Goal: Information Seeking & Learning: Check status

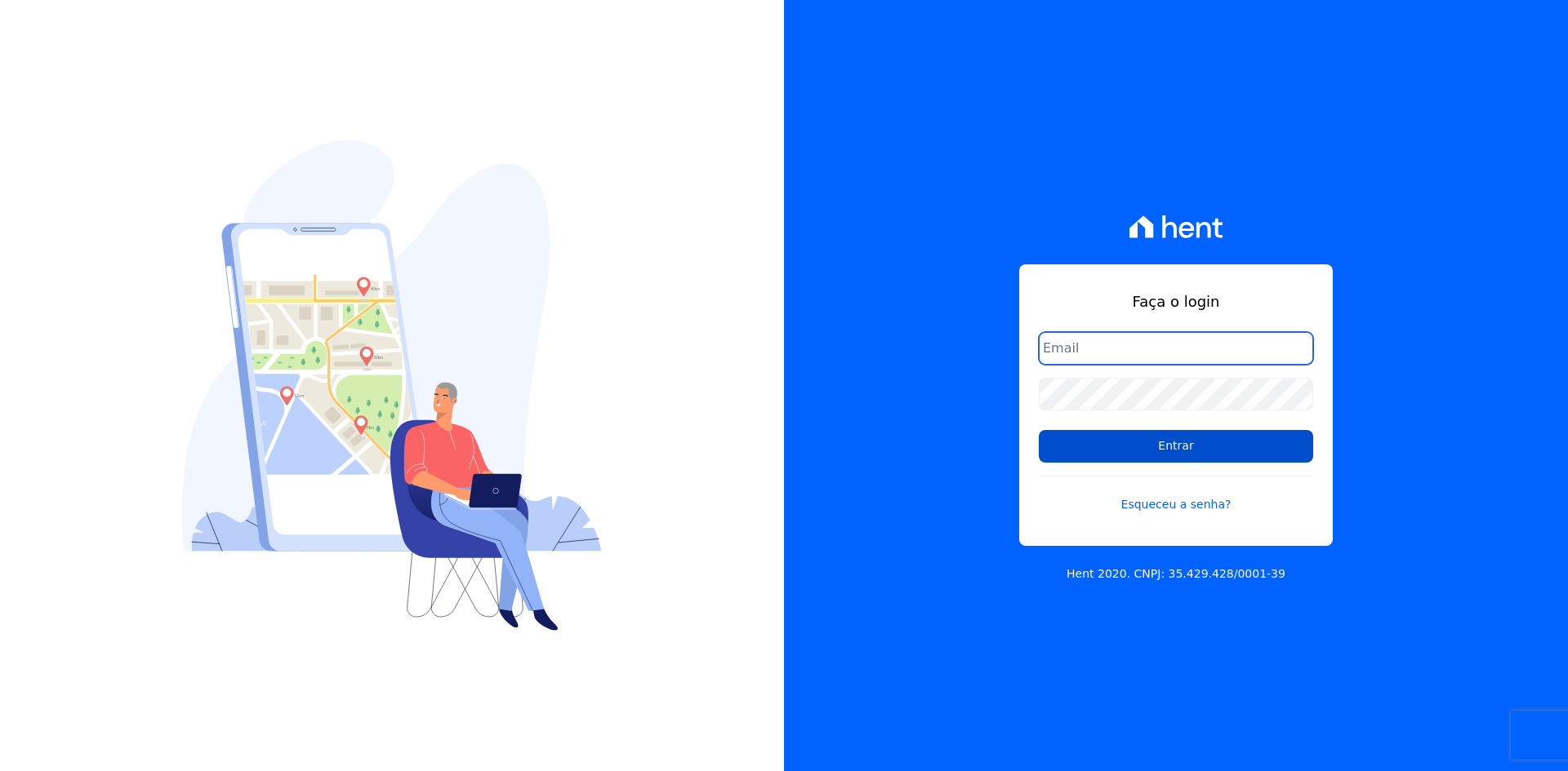
type input "[EMAIL_ADDRESS][DOMAIN_NAME]"
click at [1073, 448] on input "Entrar" at bounding box center [1175, 446] width 274 height 33
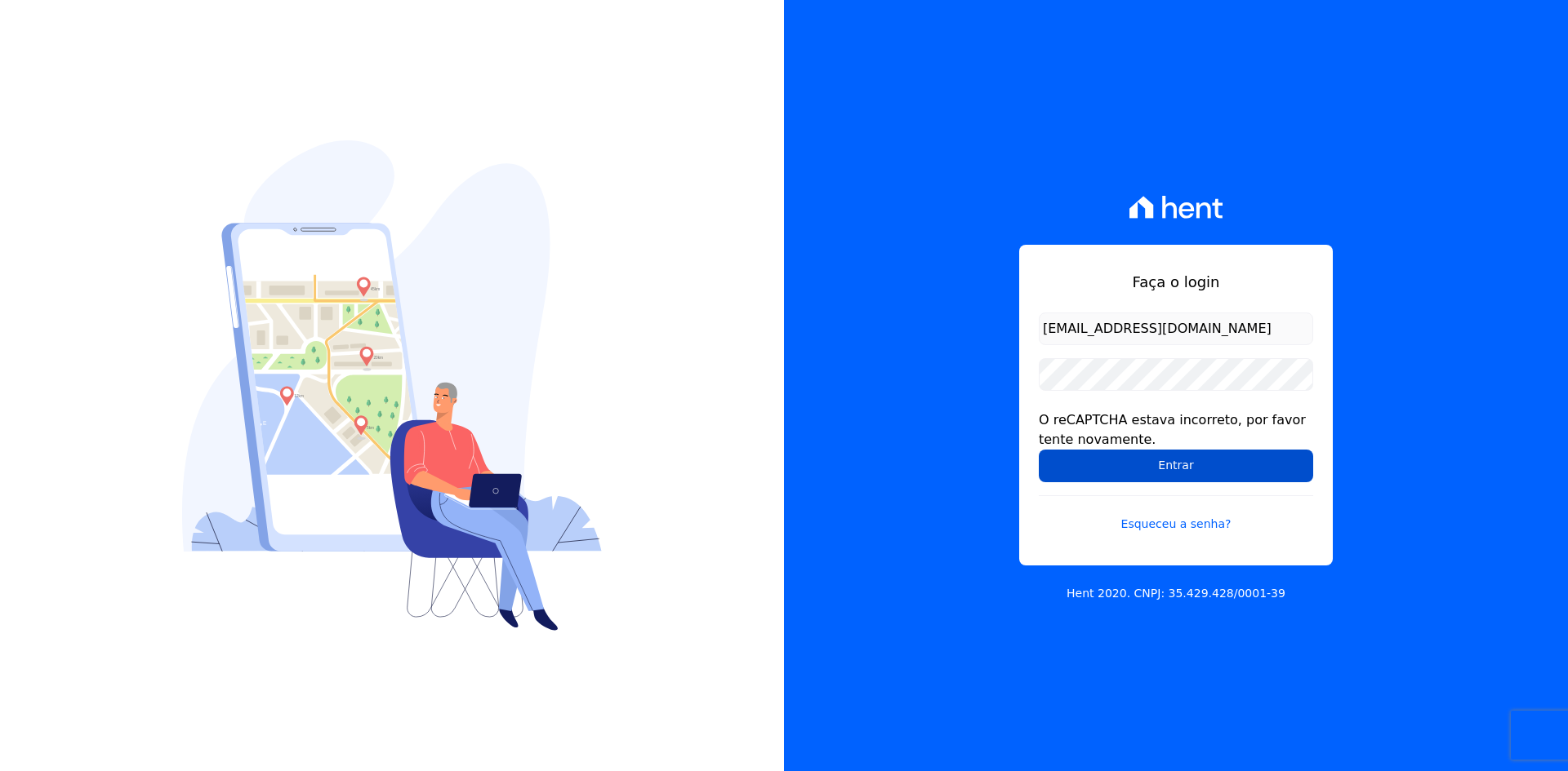
click at [1054, 463] on input "Entrar" at bounding box center [1175, 465] width 274 height 33
click at [1055, 465] on input "Entrar" at bounding box center [1175, 465] width 274 height 33
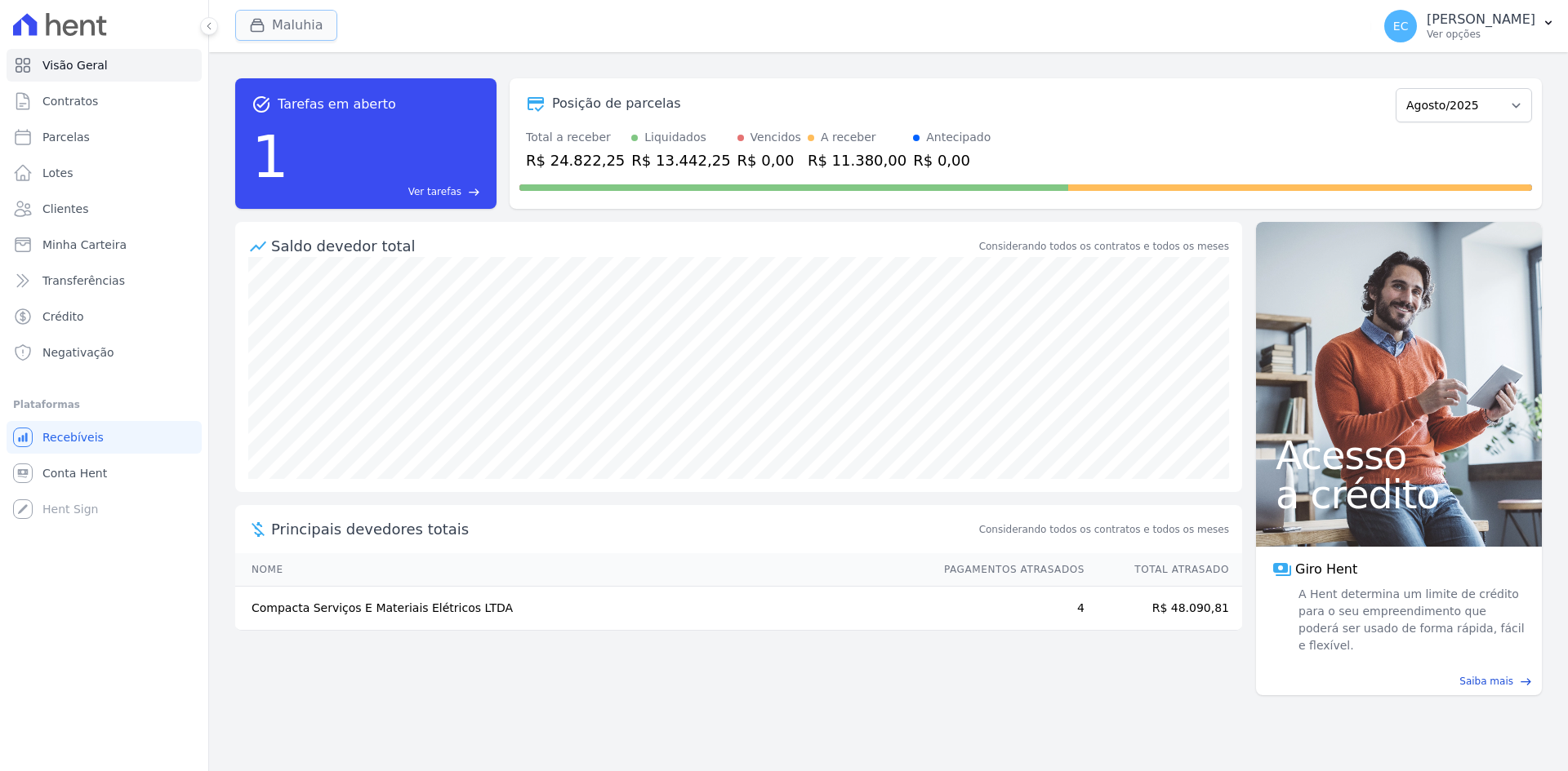
click at [253, 30] on icon "button" at bounding box center [258, 26] width 17 height 17
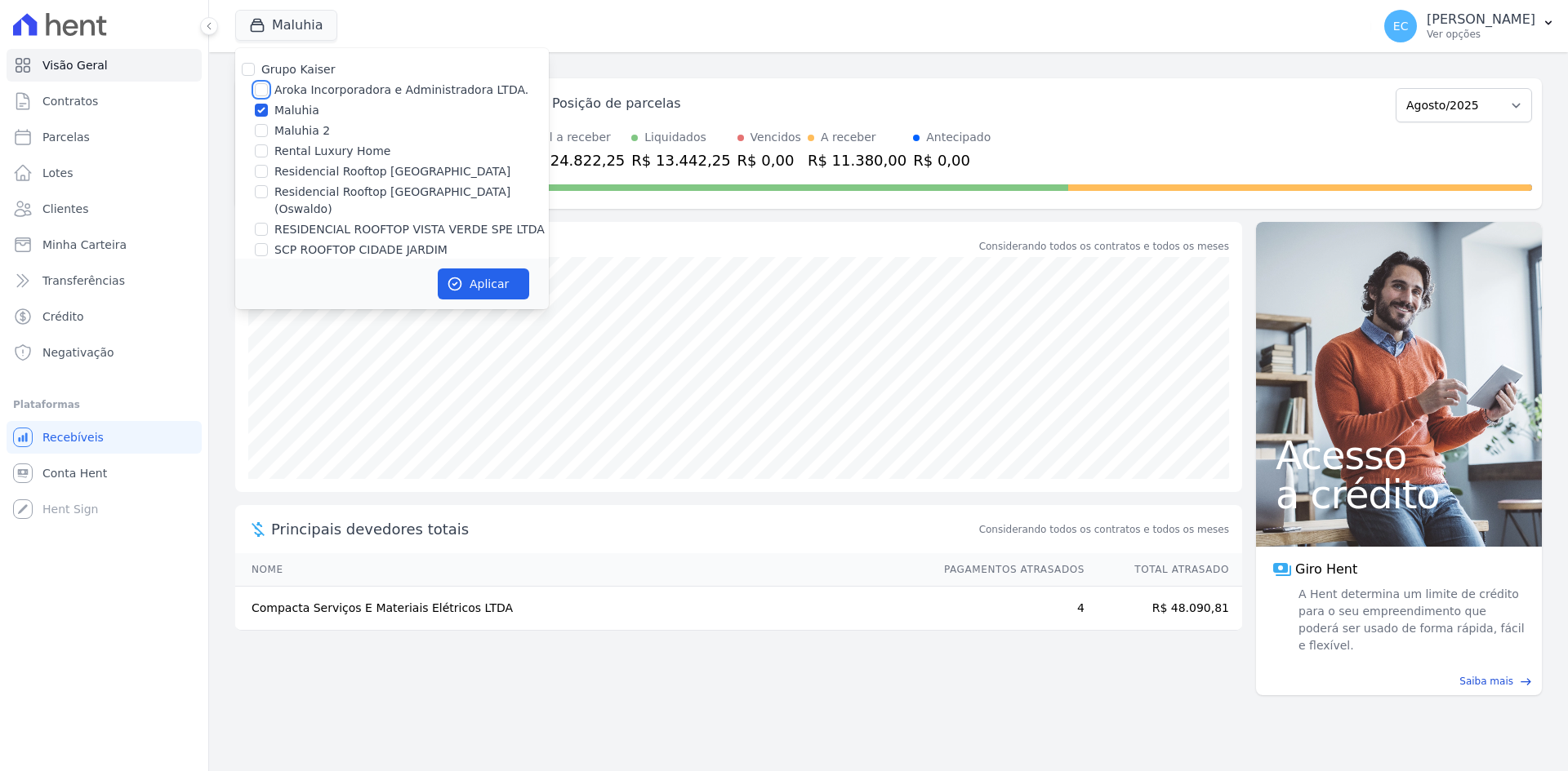
click at [262, 87] on input "Aroka Incorporadora e Administradora LTDA." at bounding box center [261, 90] width 13 height 13
checkbox input "true"
click at [258, 108] on input "Maluhia" at bounding box center [261, 110] width 13 height 13
checkbox input "false"
click at [456, 286] on icon "button" at bounding box center [455, 284] width 13 height 13
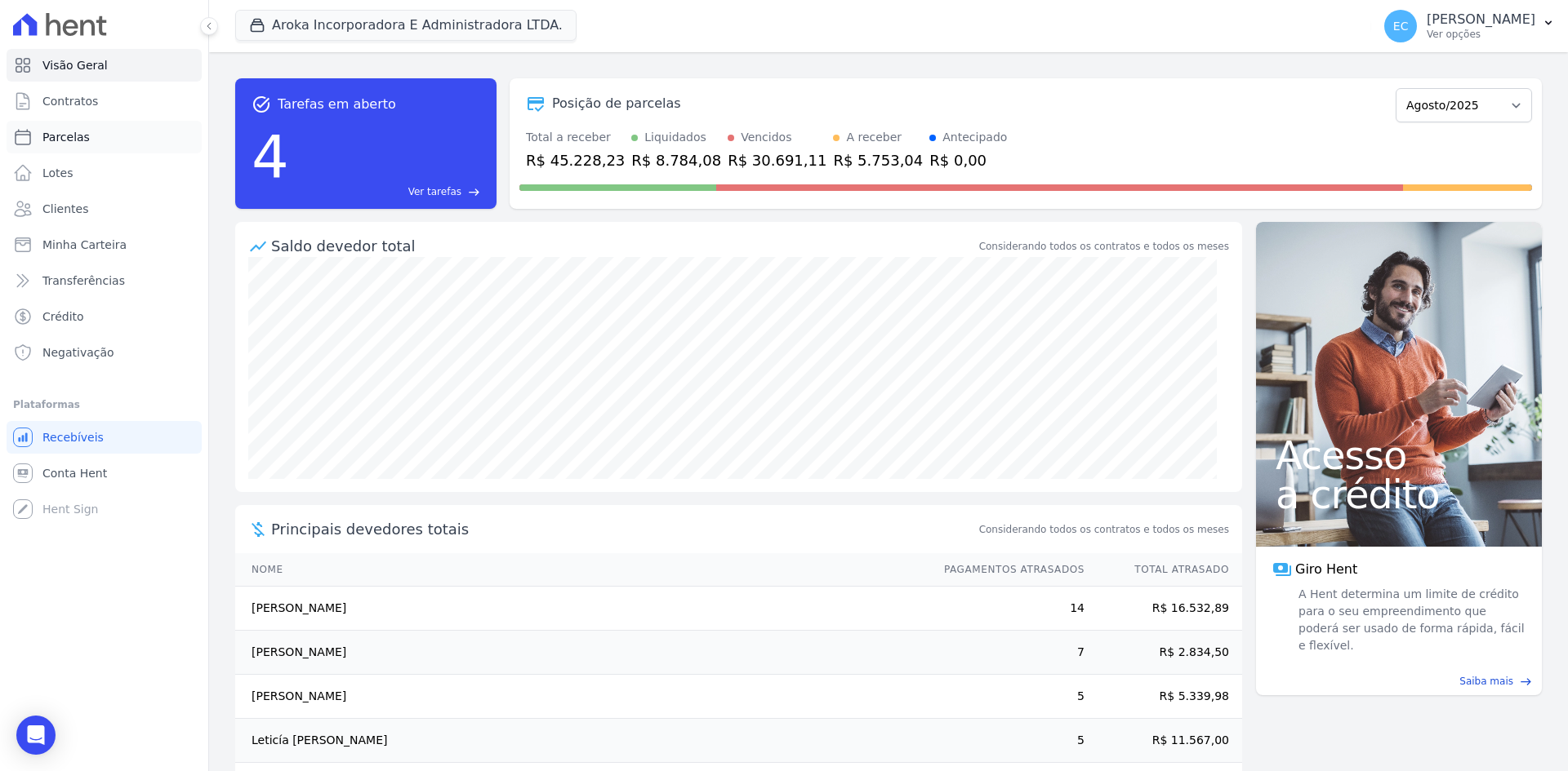
click at [74, 138] on span "Parcelas" at bounding box center [66, 138] width 48 height 17
select select
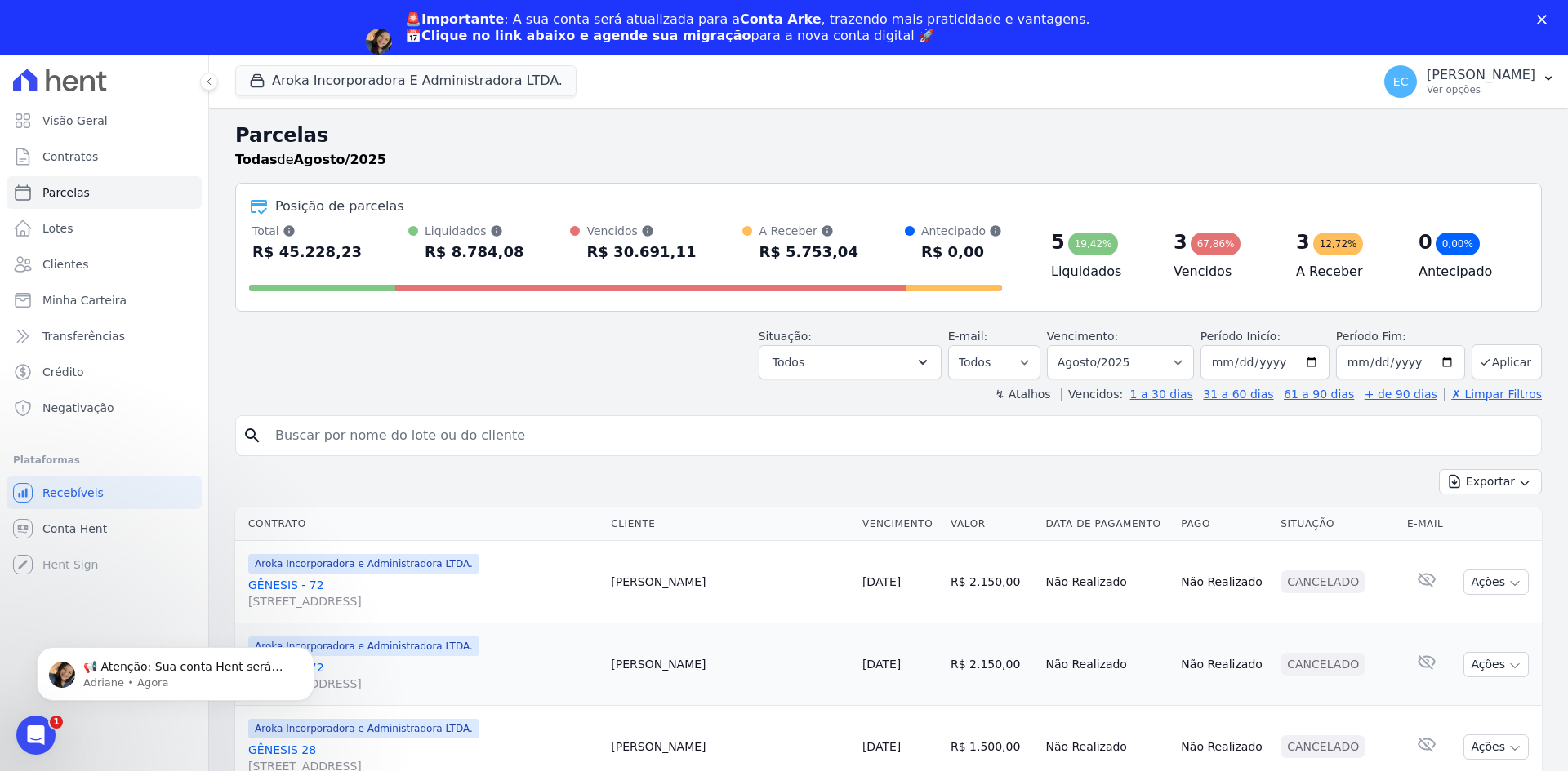
click at [1538, 19] on icon "Fechar" at bounding box center [1541, 20] width 10 height 10
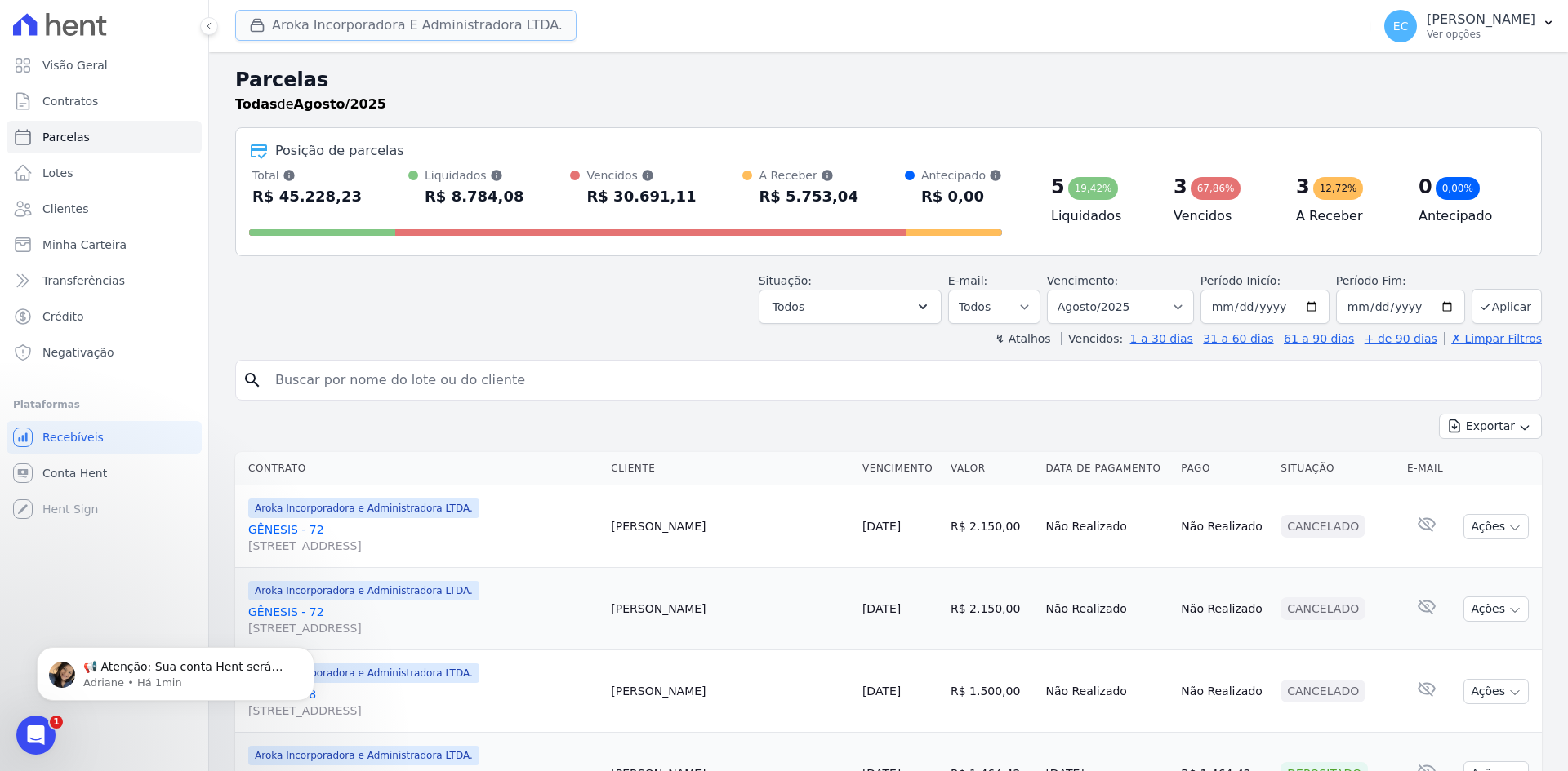
click at [259, 23] on icon "button" at bounding box center [258, 26] width 17 height 17
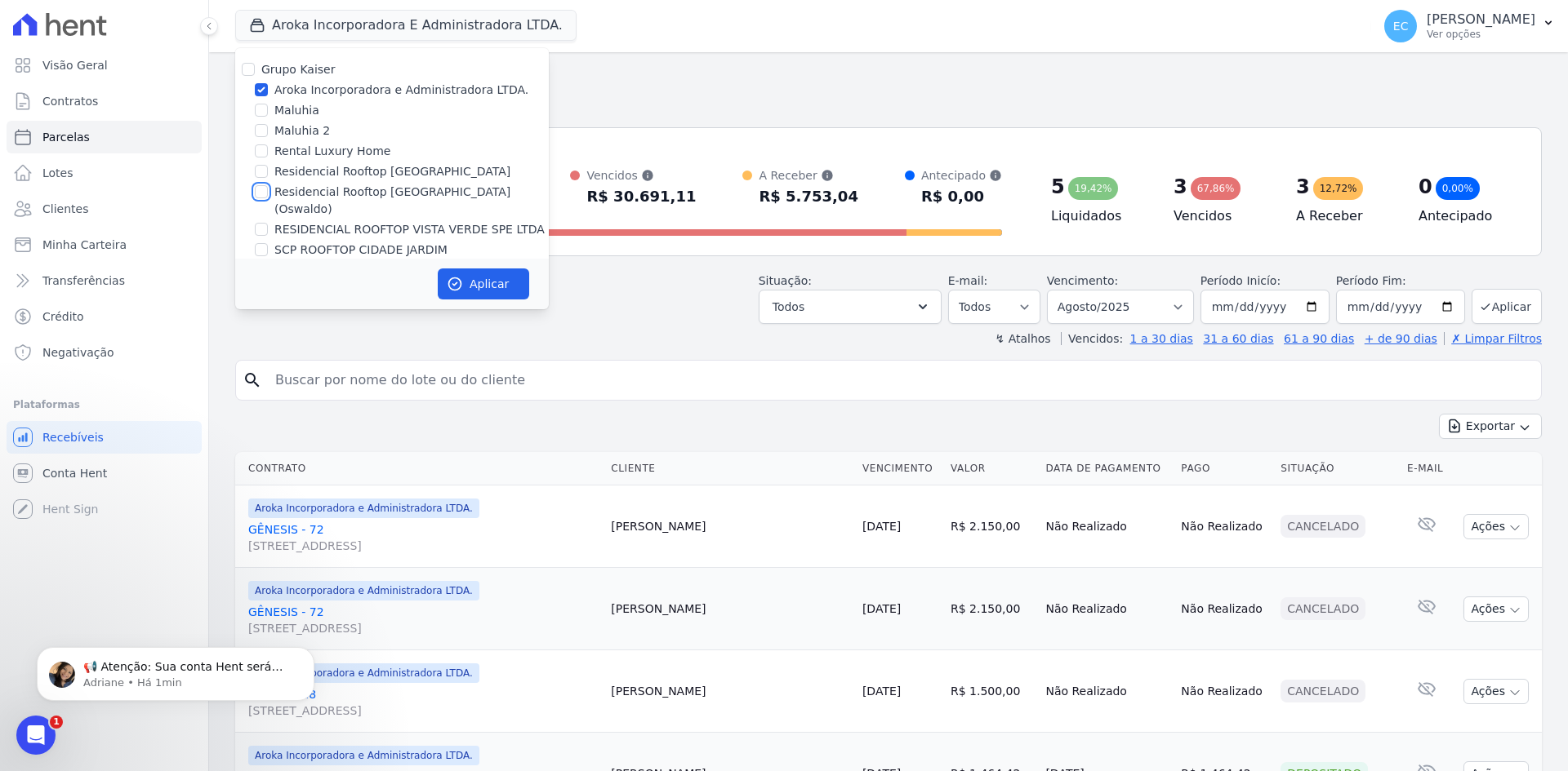
click at [261, 193] on input "Residencial Rooftop [GEOGRAPHIC_DATA] (Oswaldo)" at bounding box center [261, 192] width 13 height 13
checkbox input "true"
click at [258, 88] on input "Aroka Incorporadora e Administradora LTDA." at bounding box center [261, 90] width 13 height 13
checkbox input "false"
click at [463, 281] on button "Aplicar" at bounding box center [484, 283] width 92 height 31
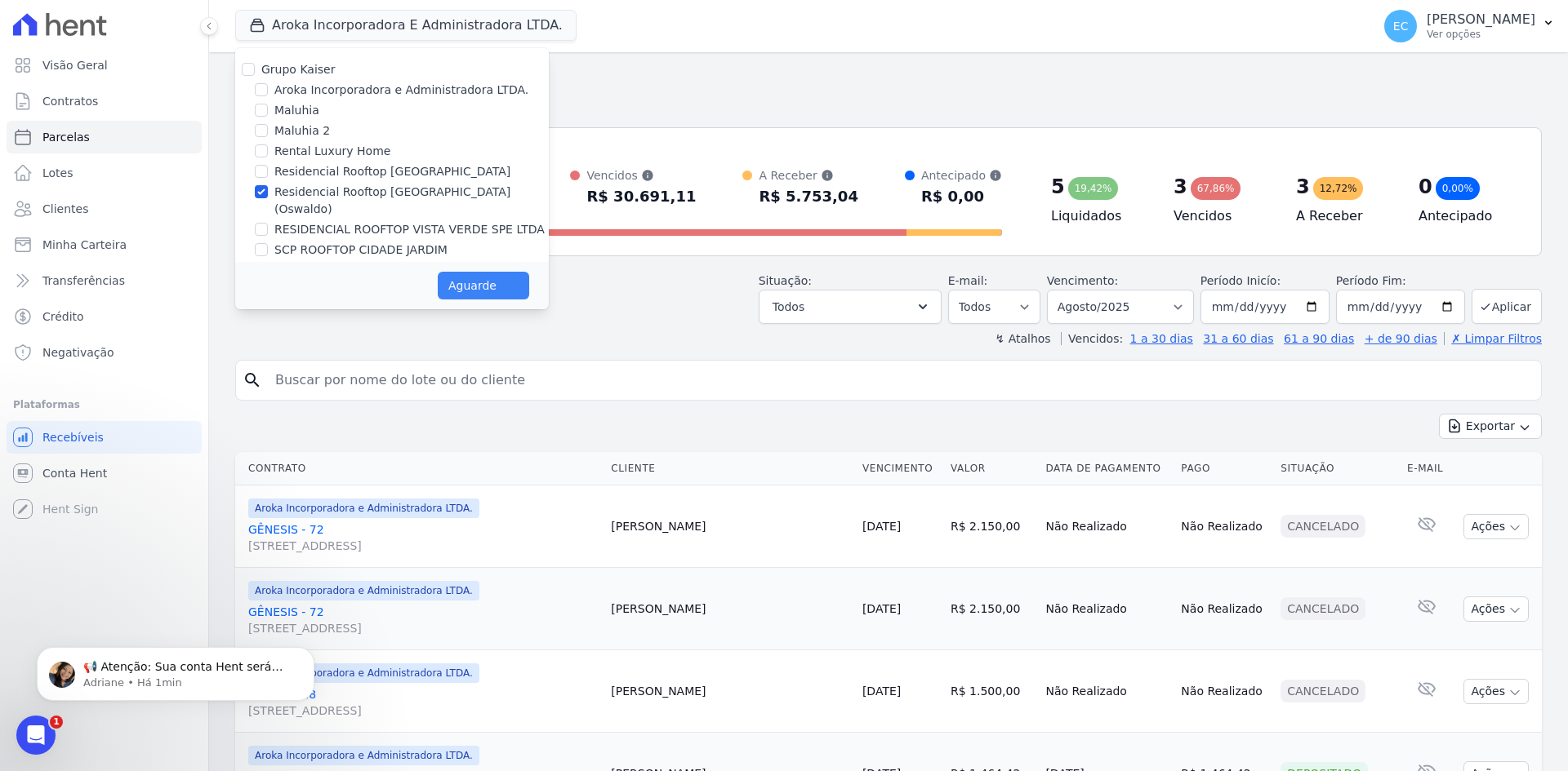
select select
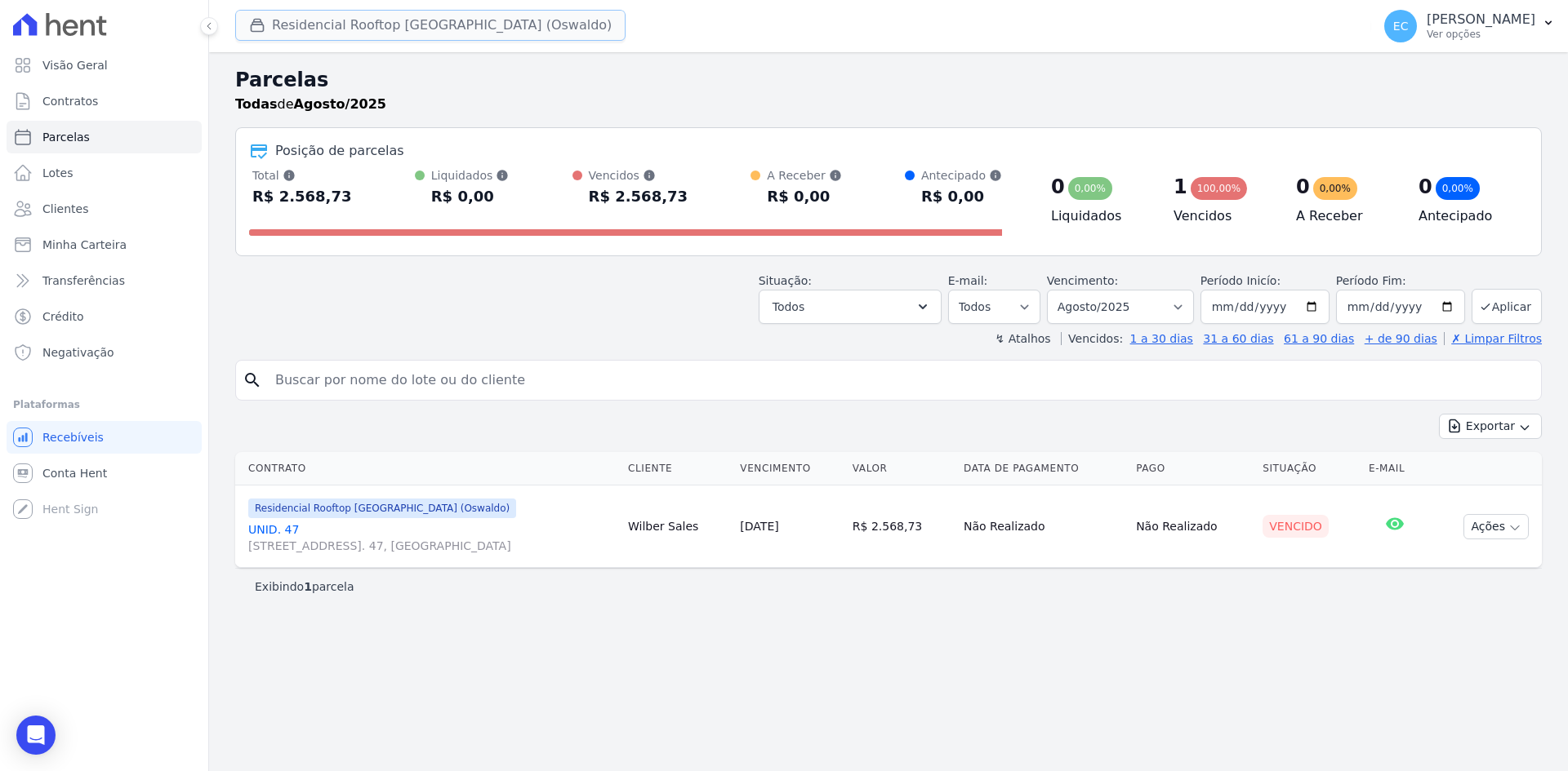
click at [269, 23] on div "button" at bounding box center [260, 26] width 23 height 17
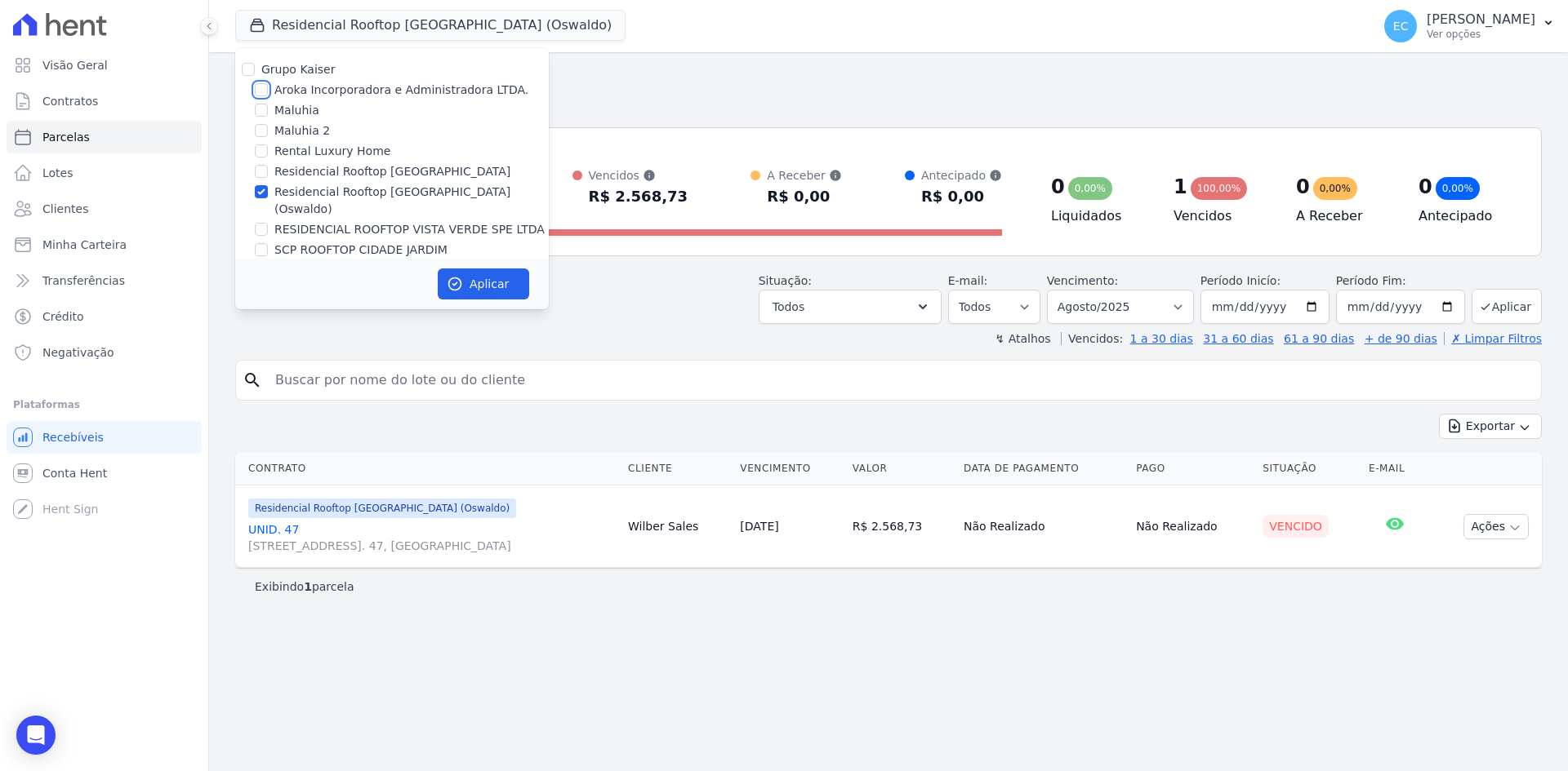
click at [256, 91] on input "Aroka Incorporadora e Administradora LTDA." at bounding box center [261, 90] width 13 height 13
checkbox input "true"
click at [261, 193] on input "Residencial Rooftop [GEOGRAPHIC_DATA] (Oswaldo)" at bounding box center [261, 192] width 13 height 13
checkbox input "false"
click at [450, 280] on icon "button" at bounding box center [455, 284] width 17 height 17
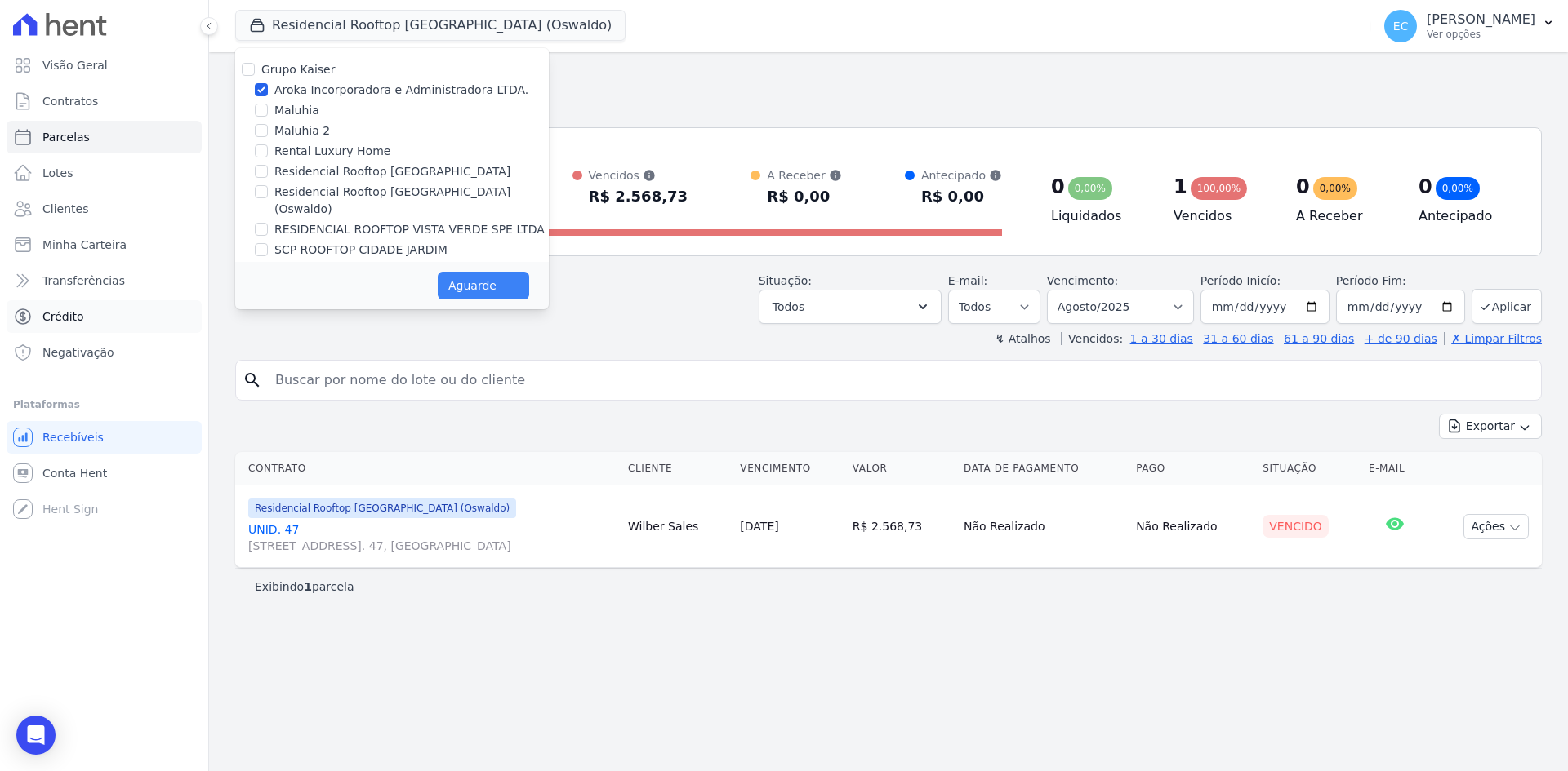
select select
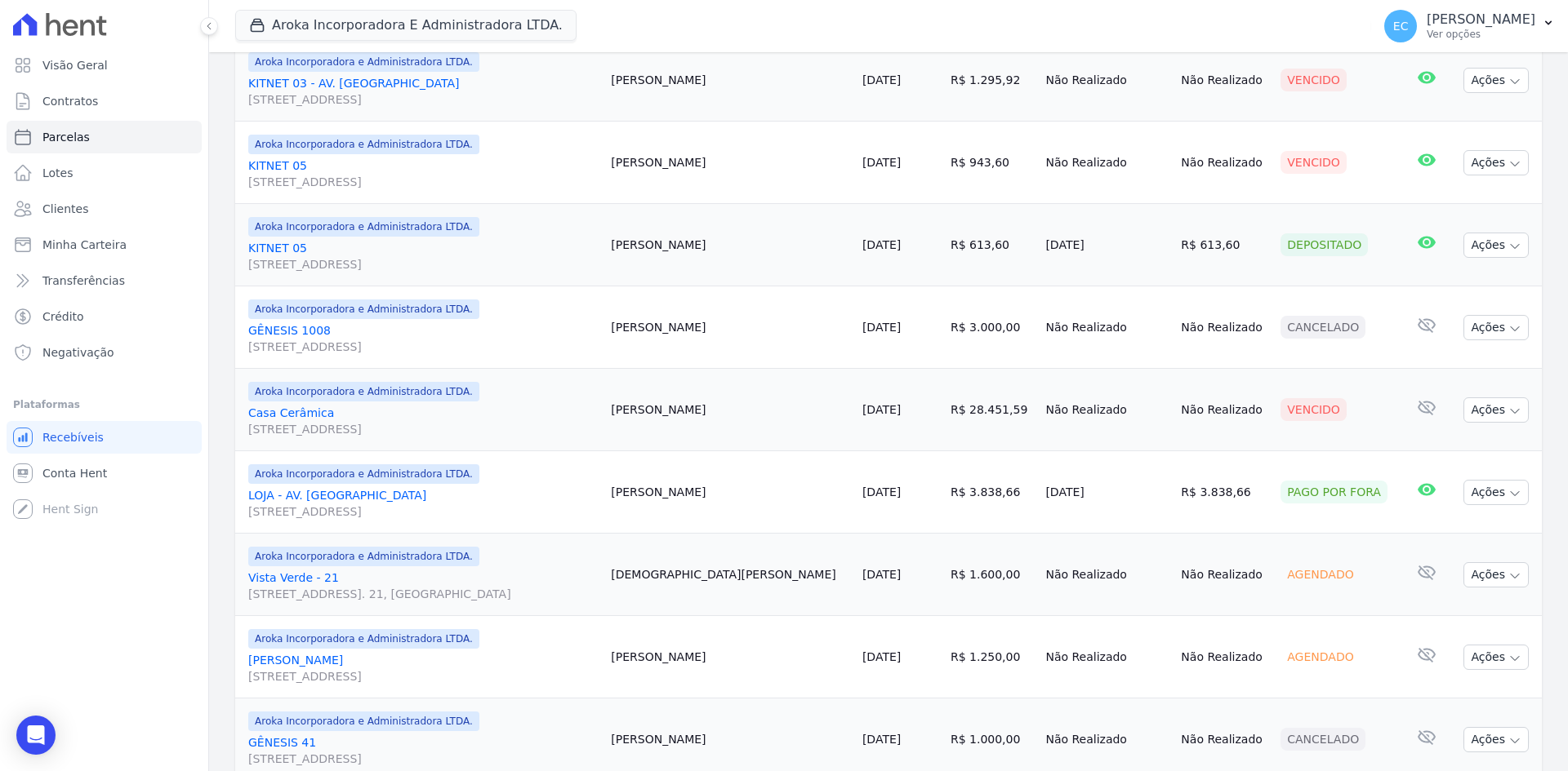
scroll to position [839, 0]
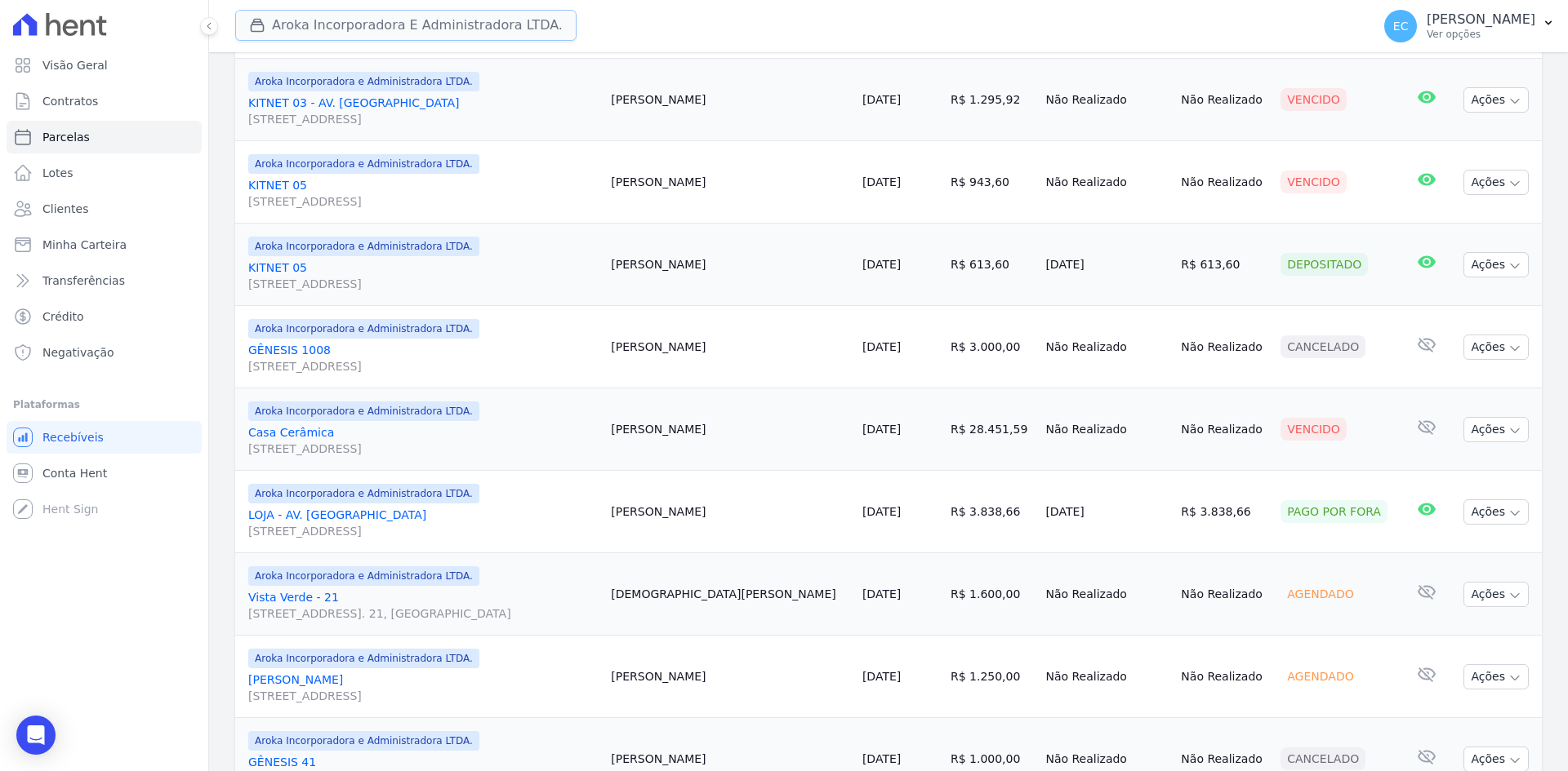
click at [259, 27] on icon "button" at bounding box center [258, 26] width 17 height 17
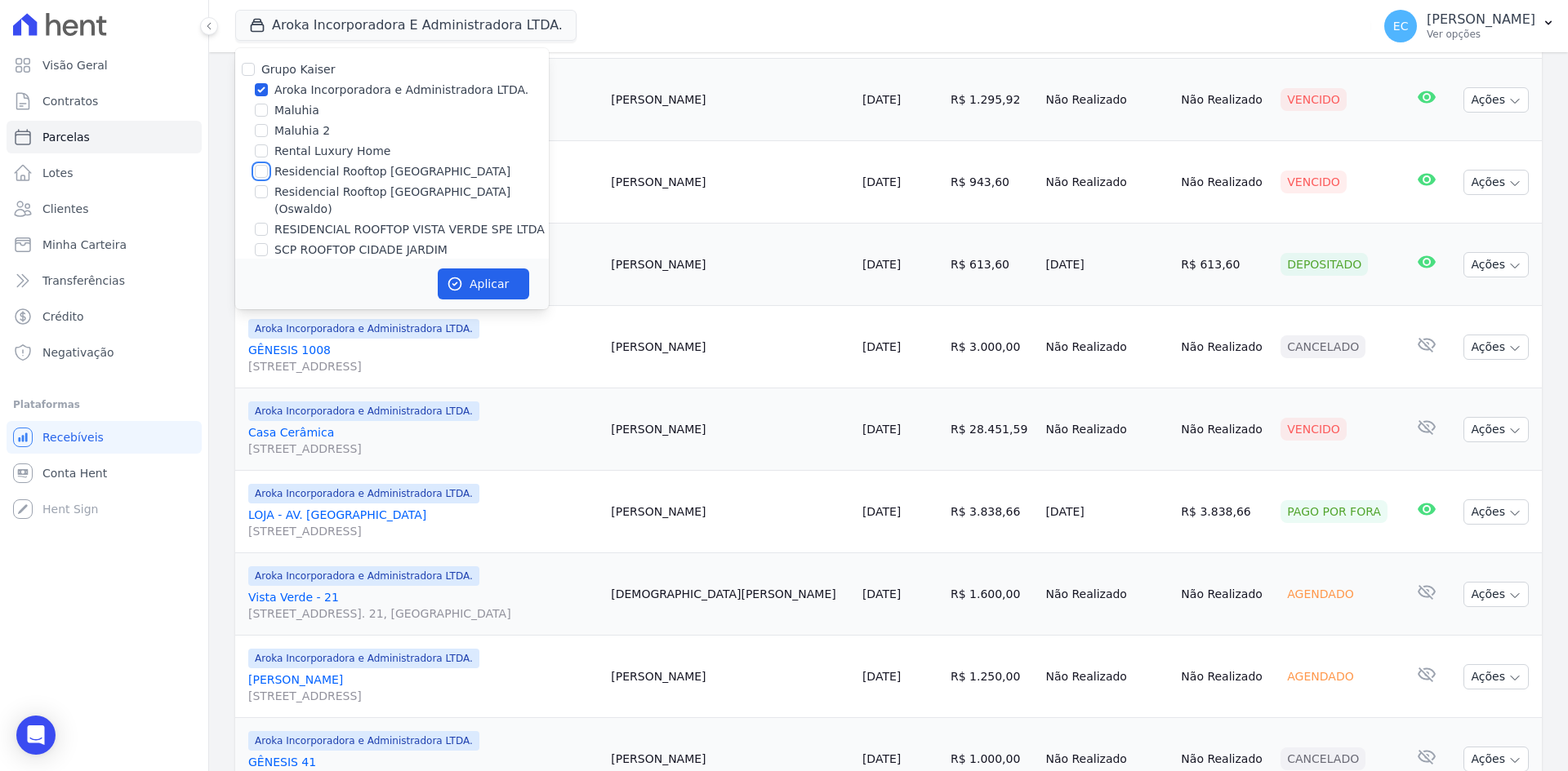
click at [264, 174] on input "Residencial Rooftop [GEOGRAPHIC_DATA]" at bounding box center [261, 172] width 13 height 13
checkbox input "true"
click at [260, 90] on input "Aroka Incorporadora e Administradora LTDA." at bounding box center [261, 90] width 13 height 13
checkbox input "false"
click at [453, 278] on icon "button" at bounding box center [455, 284] width 17 height 17
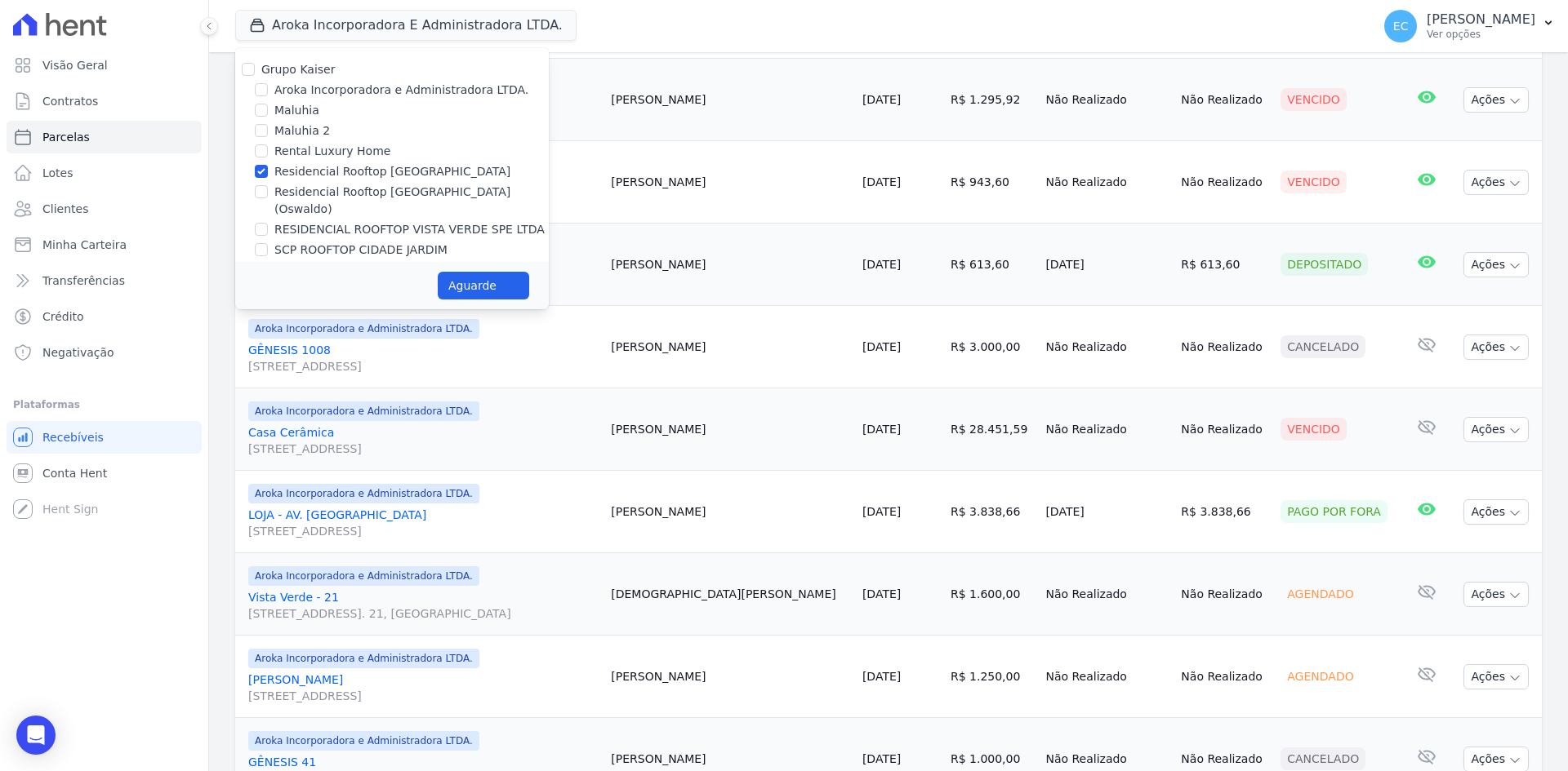
select select
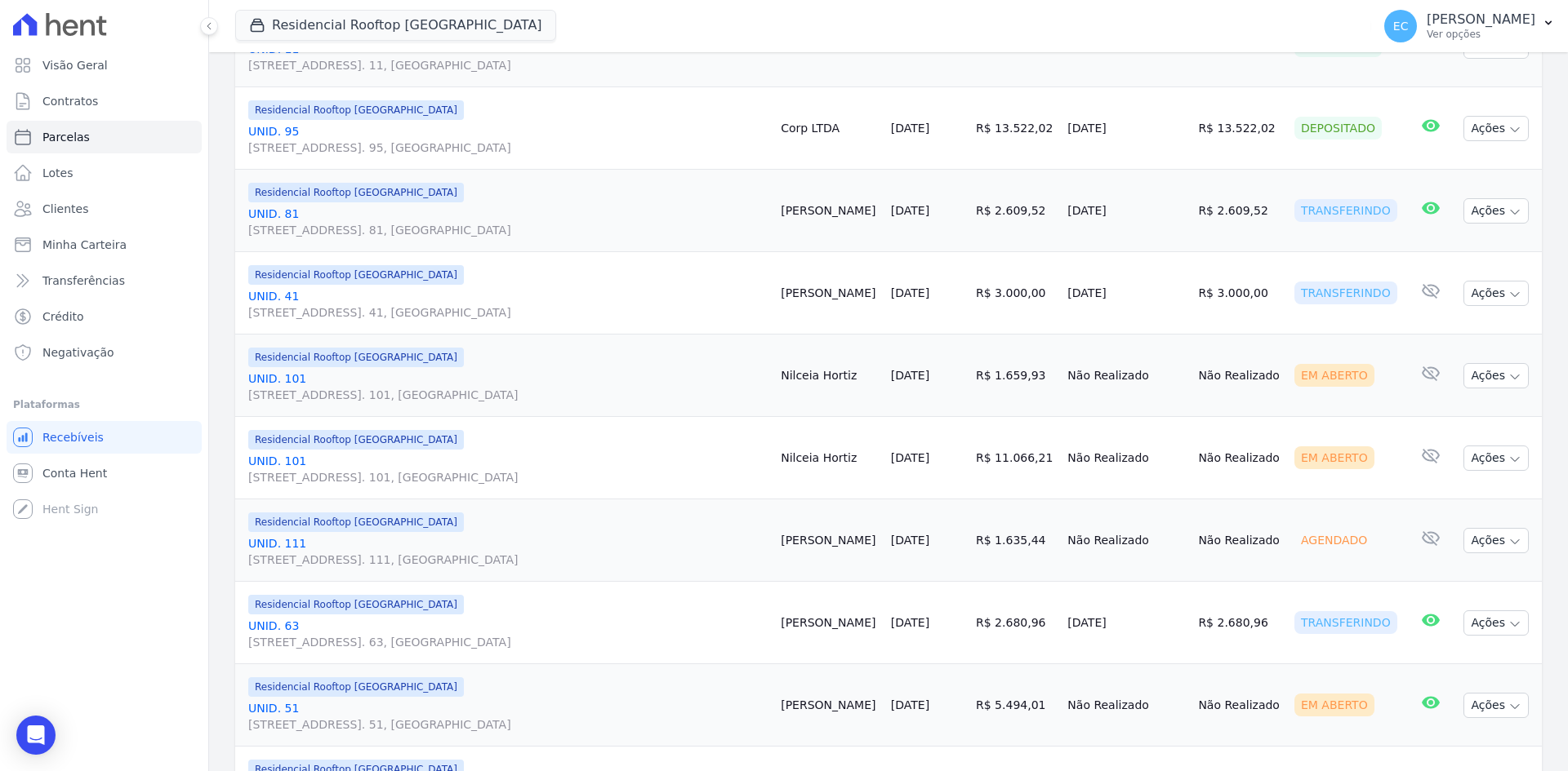
scroll to position [1224, 0]
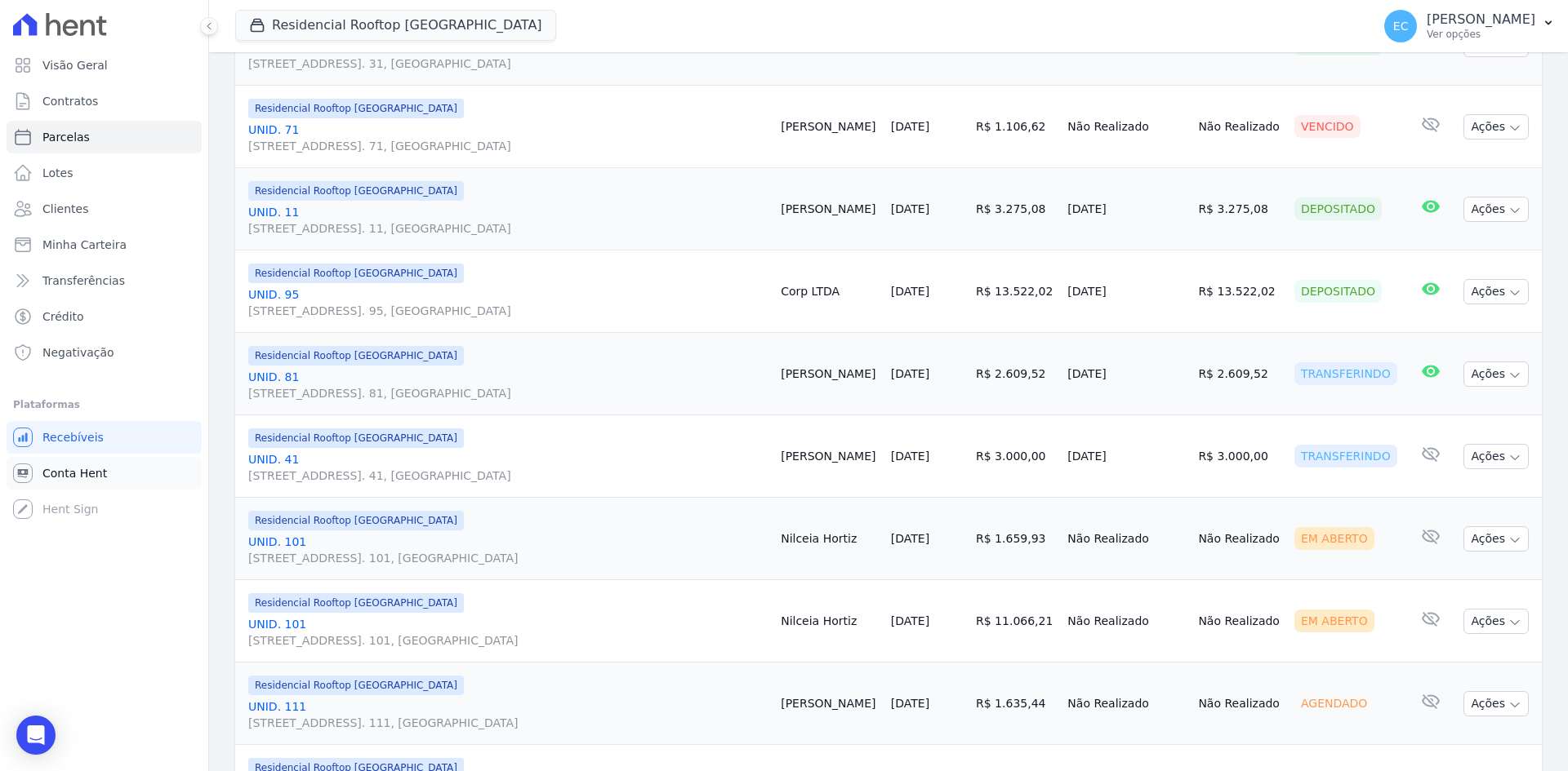
click at [79, 472] on span "Conta Hent" at bounding box center [74, 473] width 64 height 17
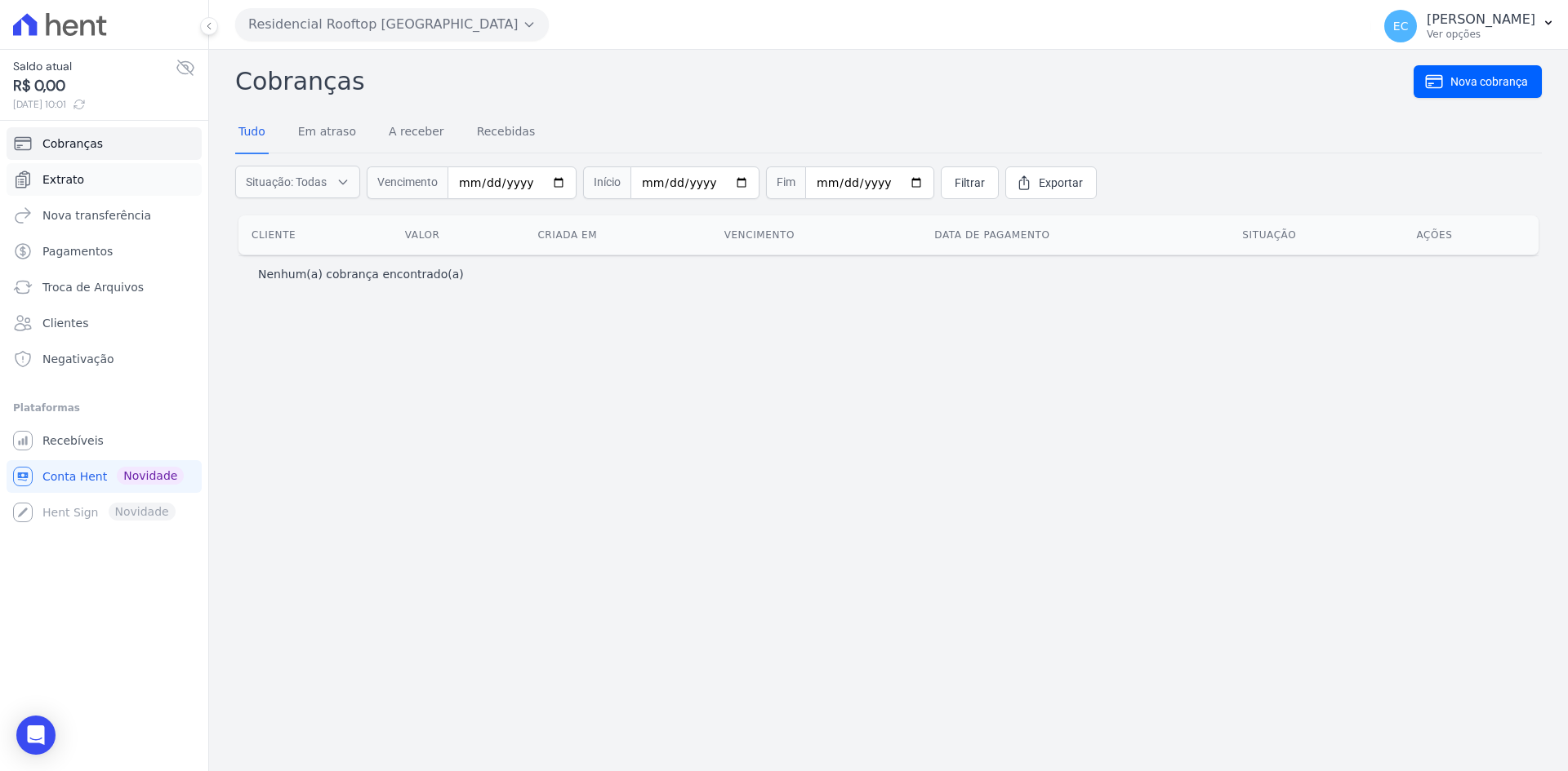
click at [92, 171] on link "Extrato" at bounding box center [104, 179] width 195 height 33
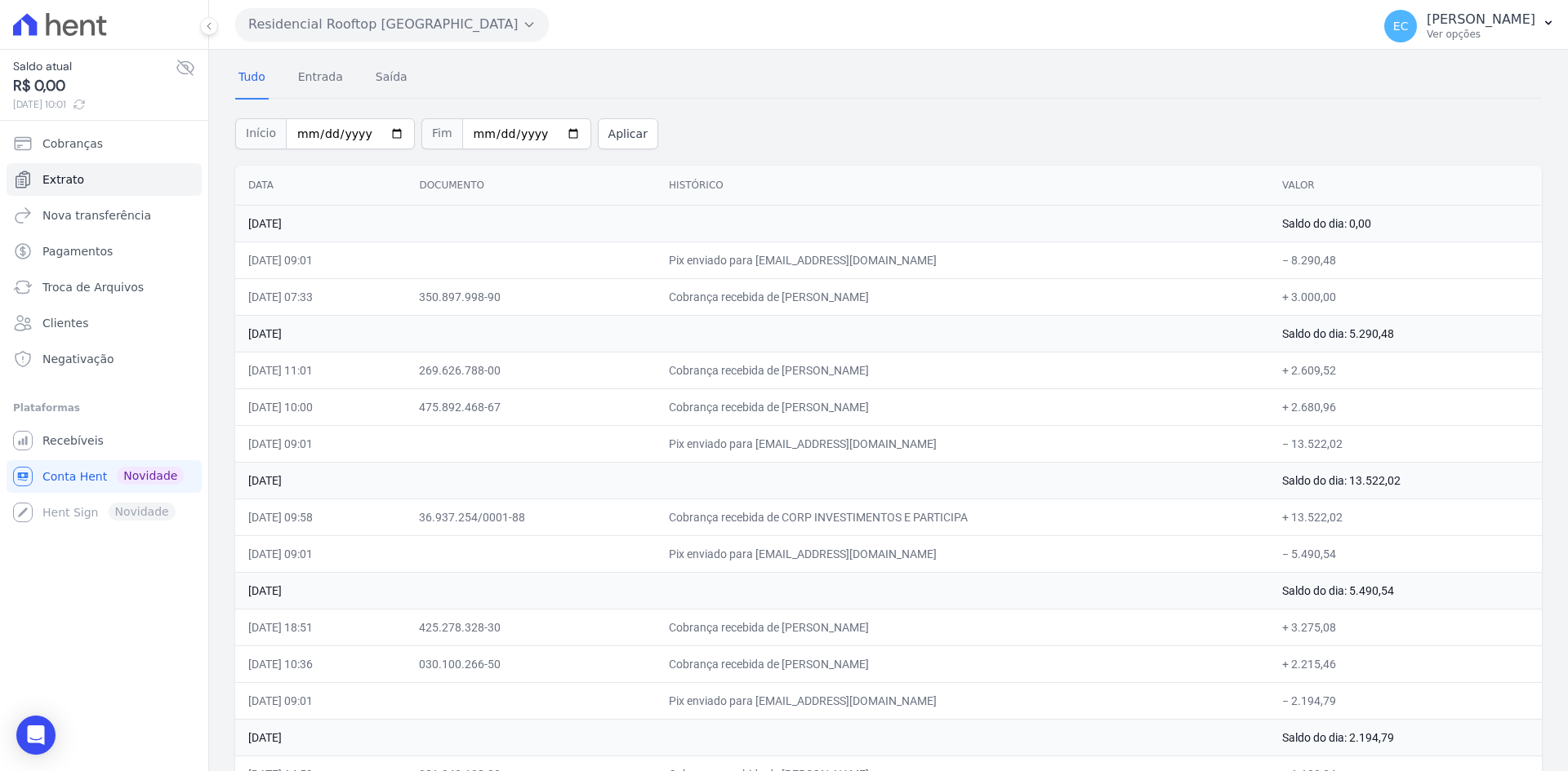
scroll to position [82, 0]
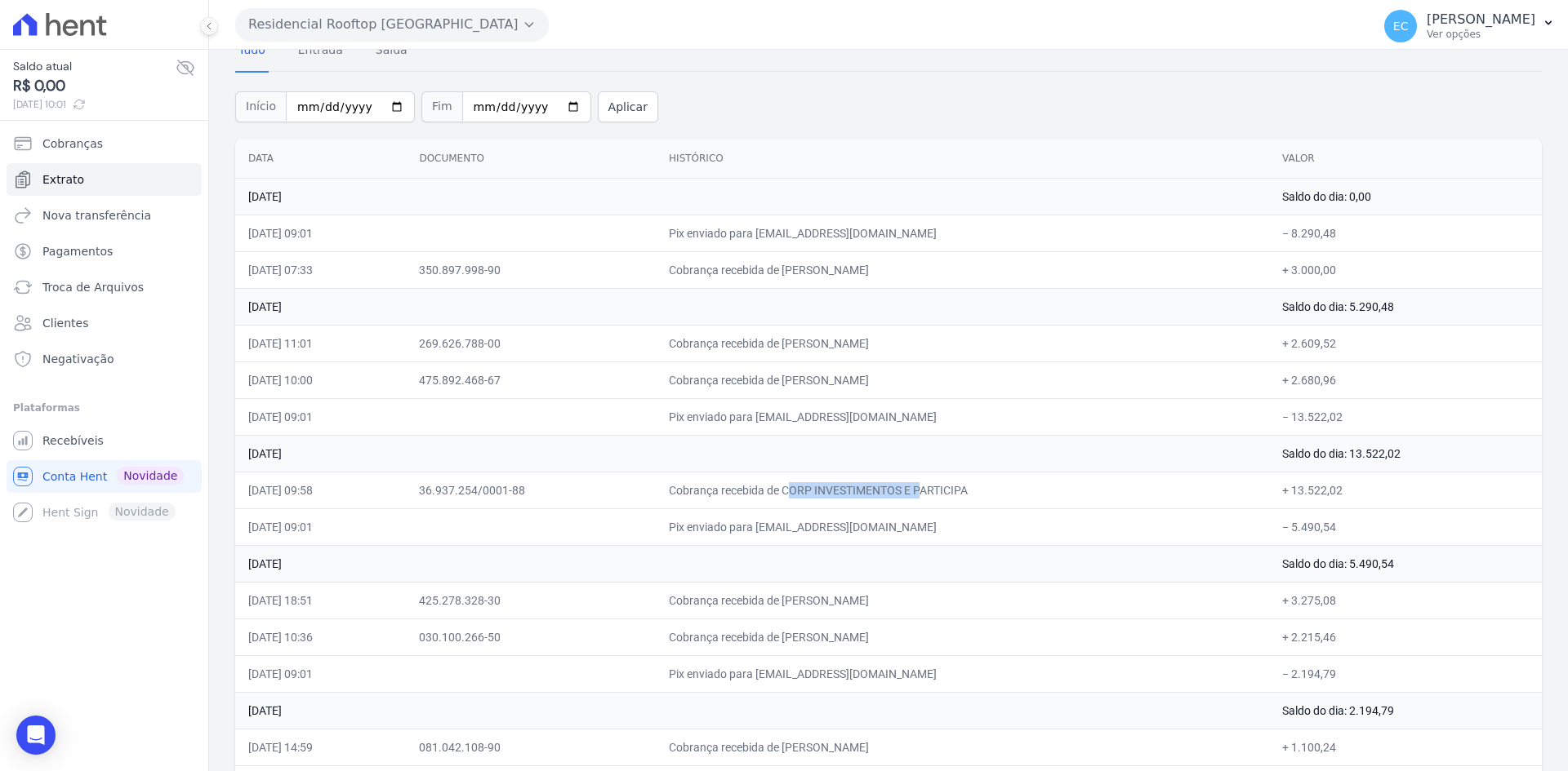
drag, startPoint x: 705, startPoint y: 478, endPoint x: 819, endPoint y: 492, distance: 114.9
click at [819, 492] on td "Cobrança recebida de CORP INVESTIMENTOS E PARTICIPA" at bounding box center [962, 490] width 613 height 37
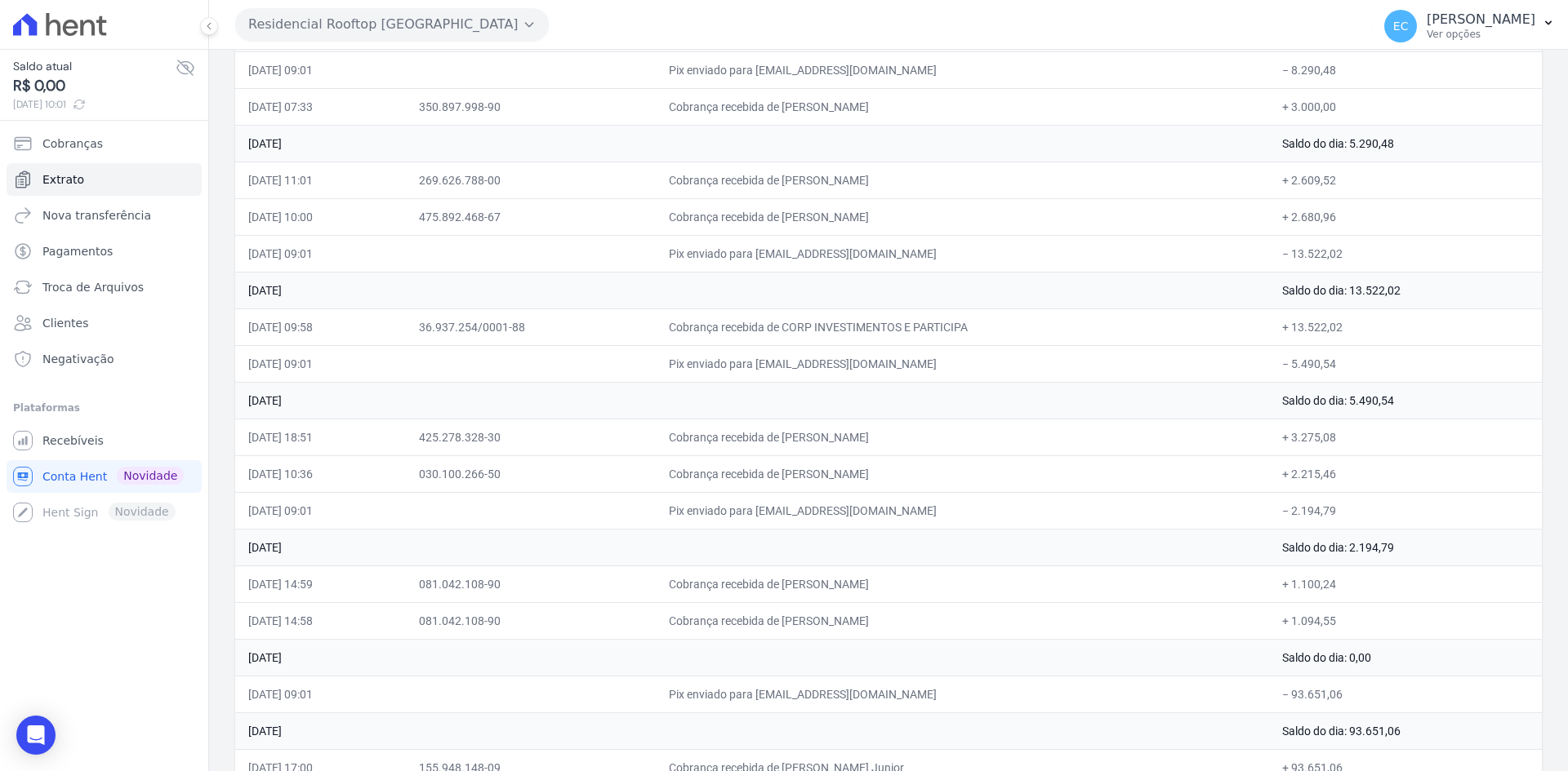
click at [993, 433] on td "Cobrança recebida de Thomas de Salles da Costa" at bounding box center [962, 437] width 613 height 37
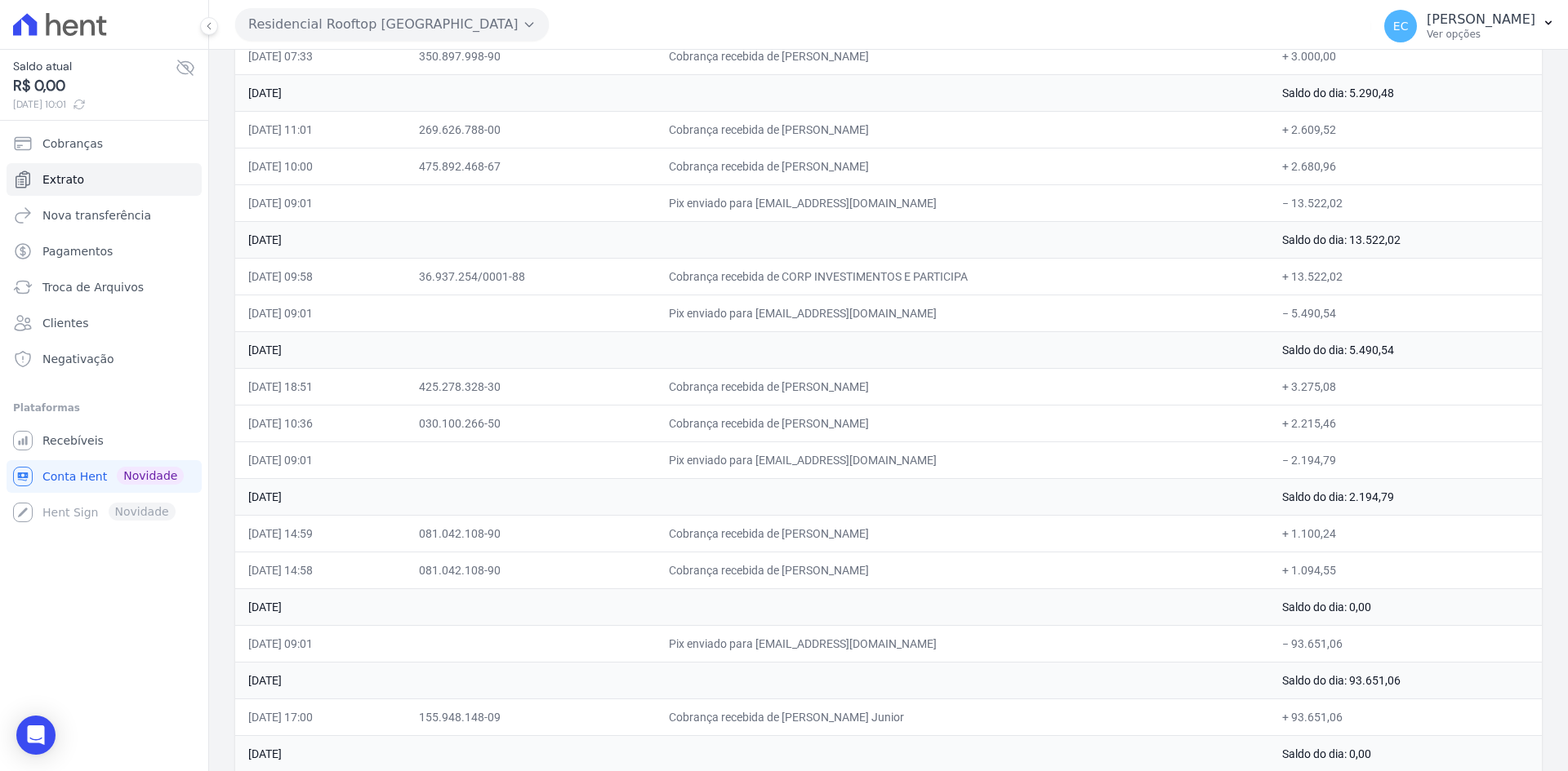
scroll to position [327, 0]
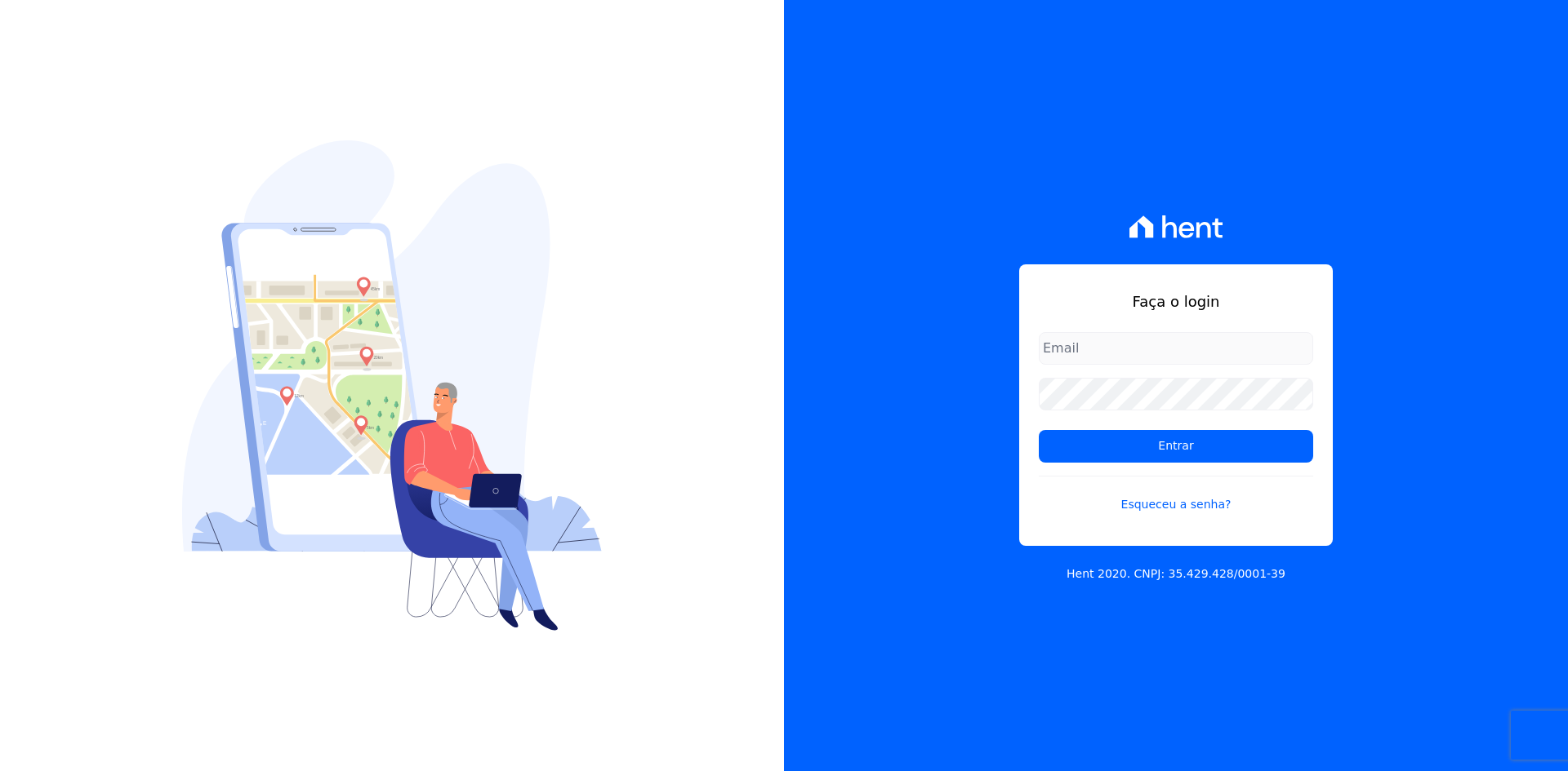
type input "[EMAIL_ADDRESS][DOMAIN_NAME]"
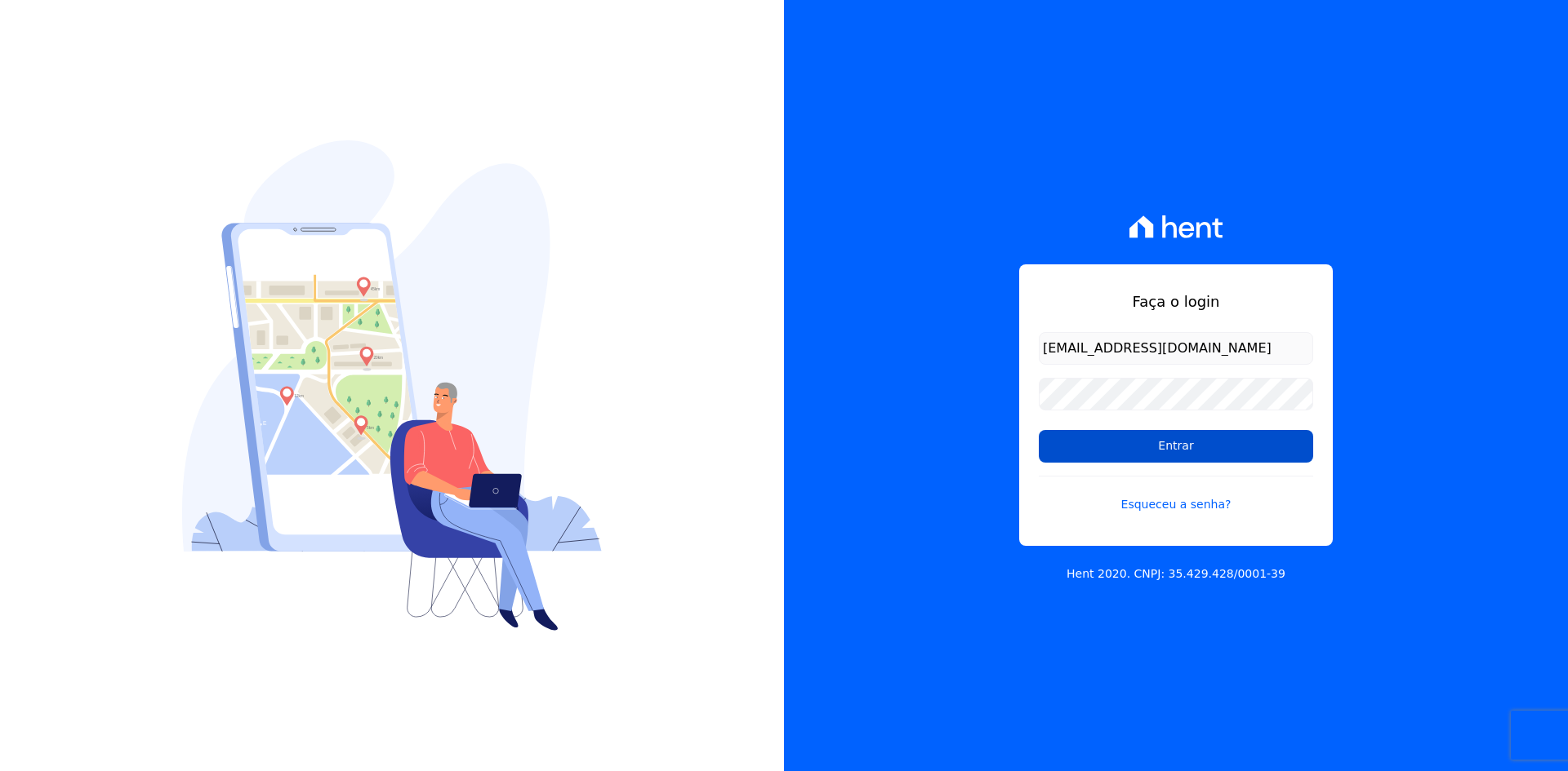
click at [1063, 438] on input "Entrar" at bounding box center [1175, 446] width 274 height 33
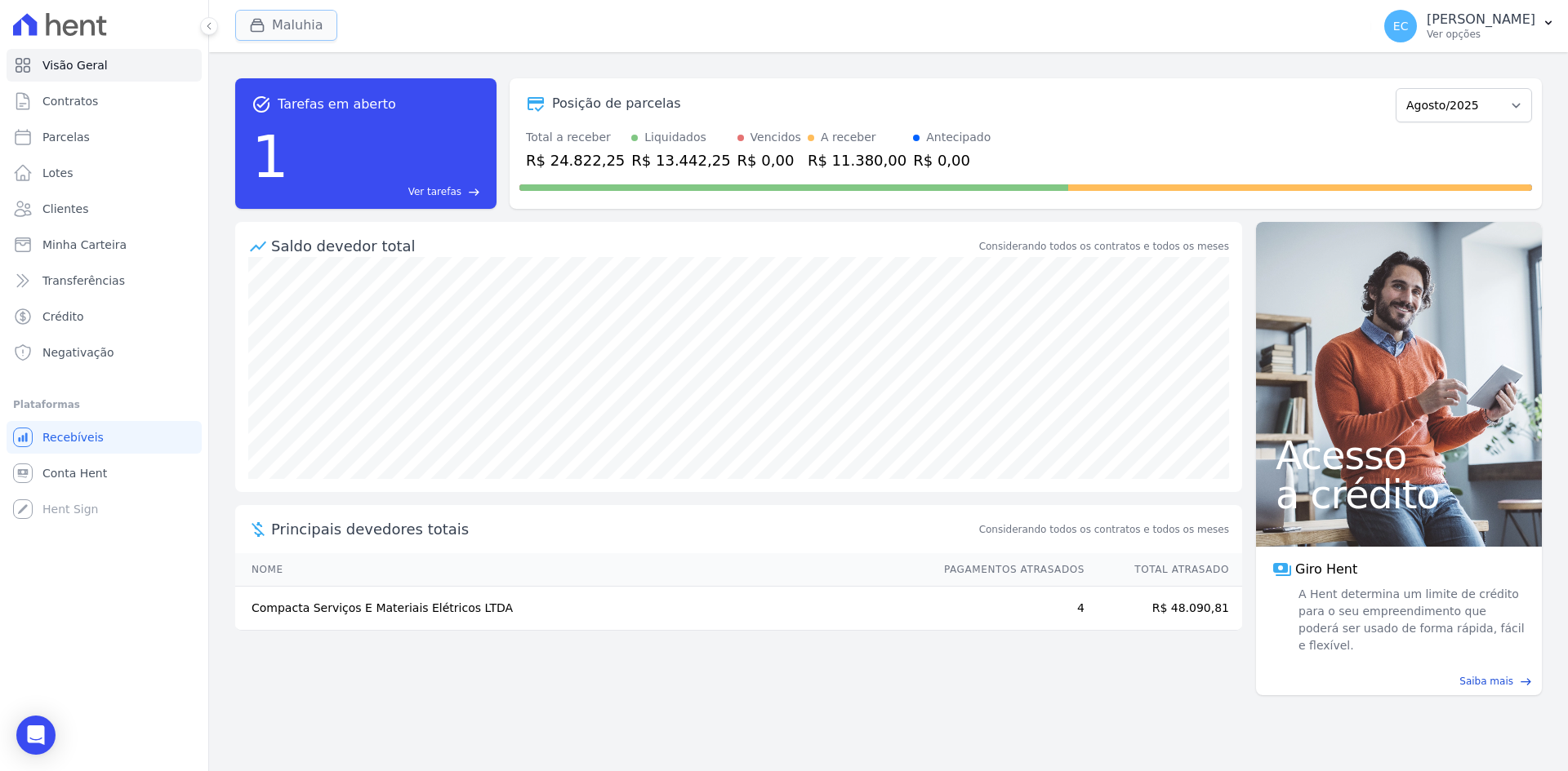
click at [276, 24] on button "Maluhia" at bounding box center [286, 25] width 102 height 31
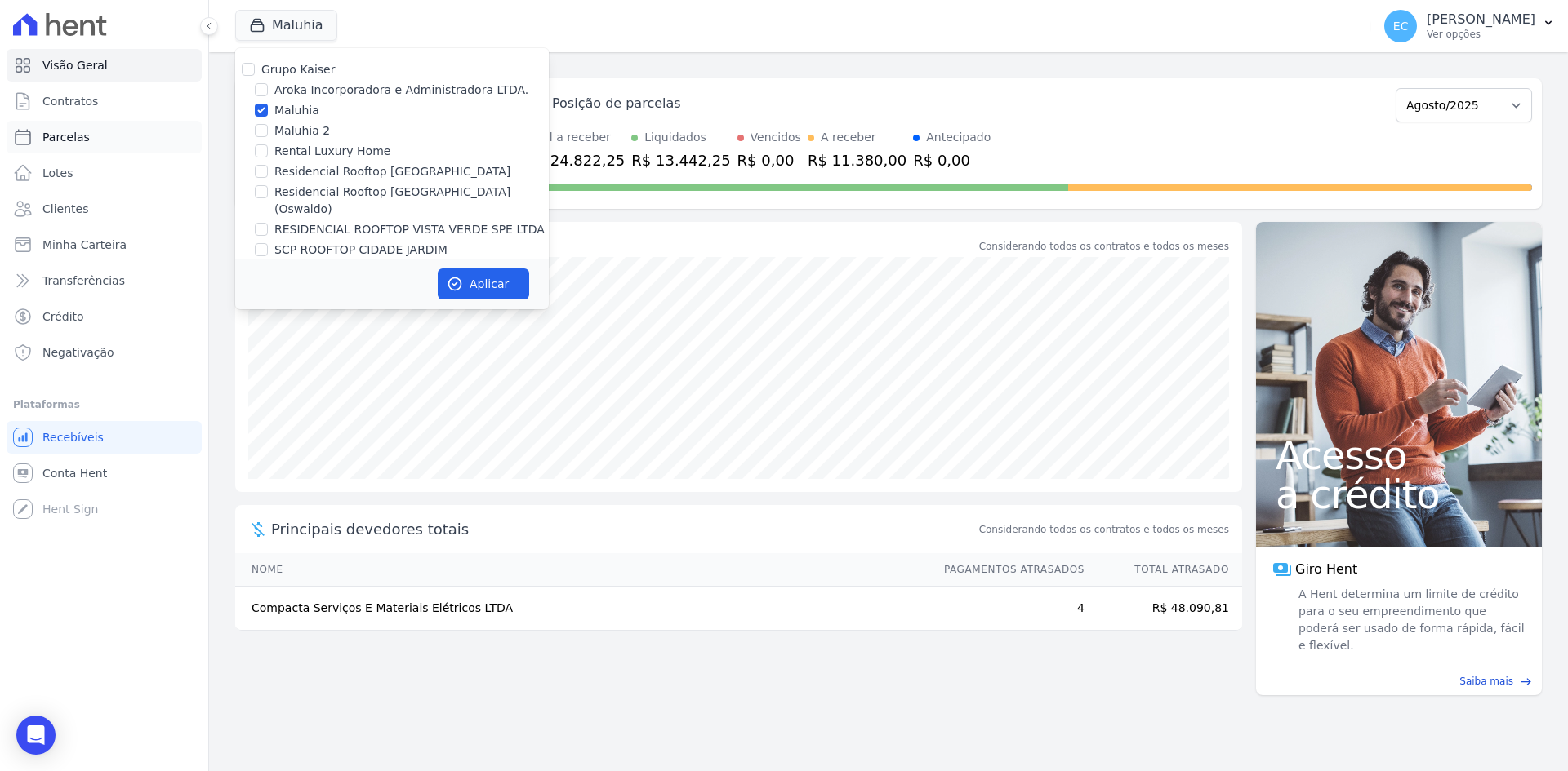
click at [122, 143] on link "Parcelas" at bounding box center [104, 137] width 195 height 33
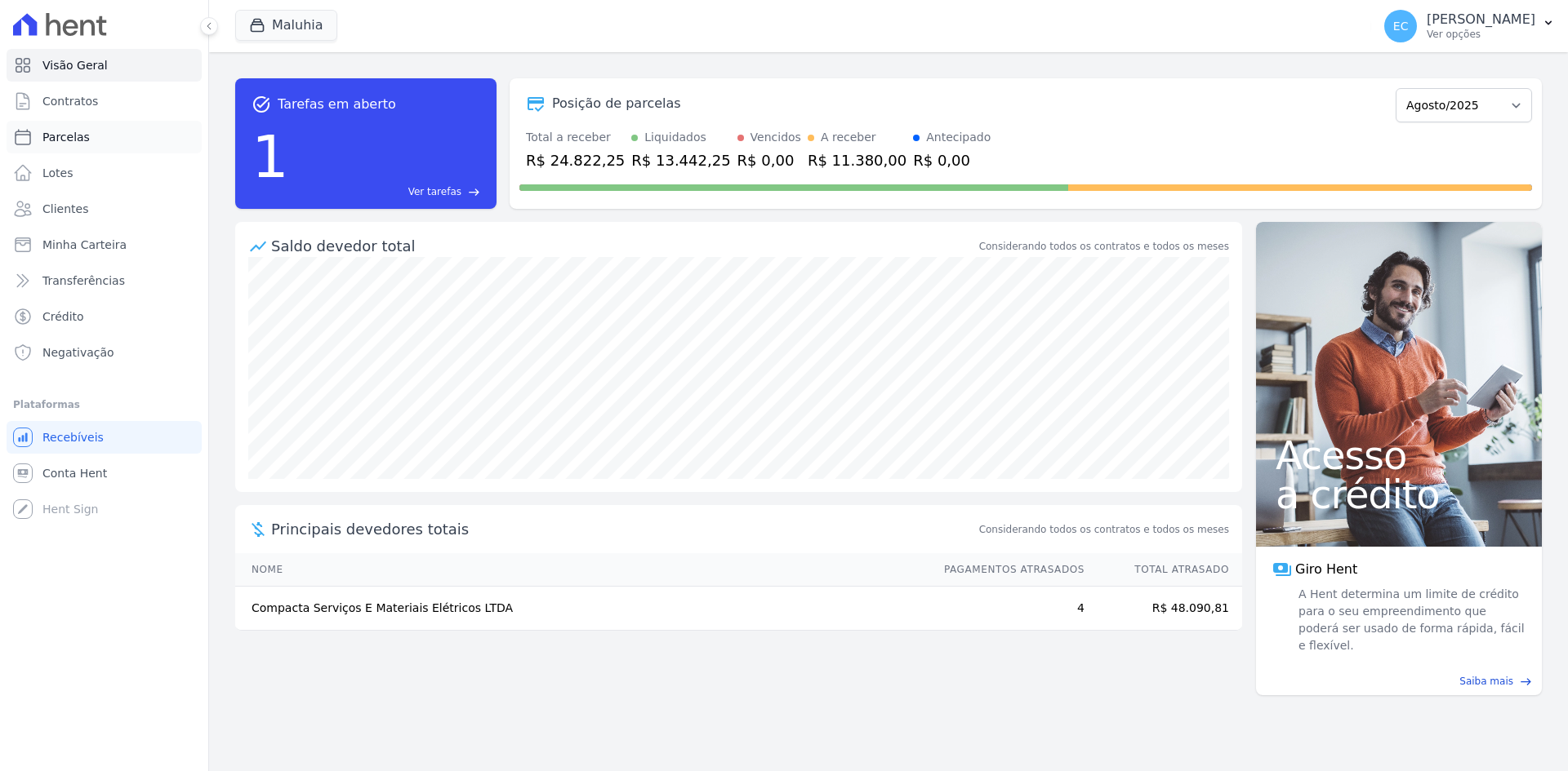
select select
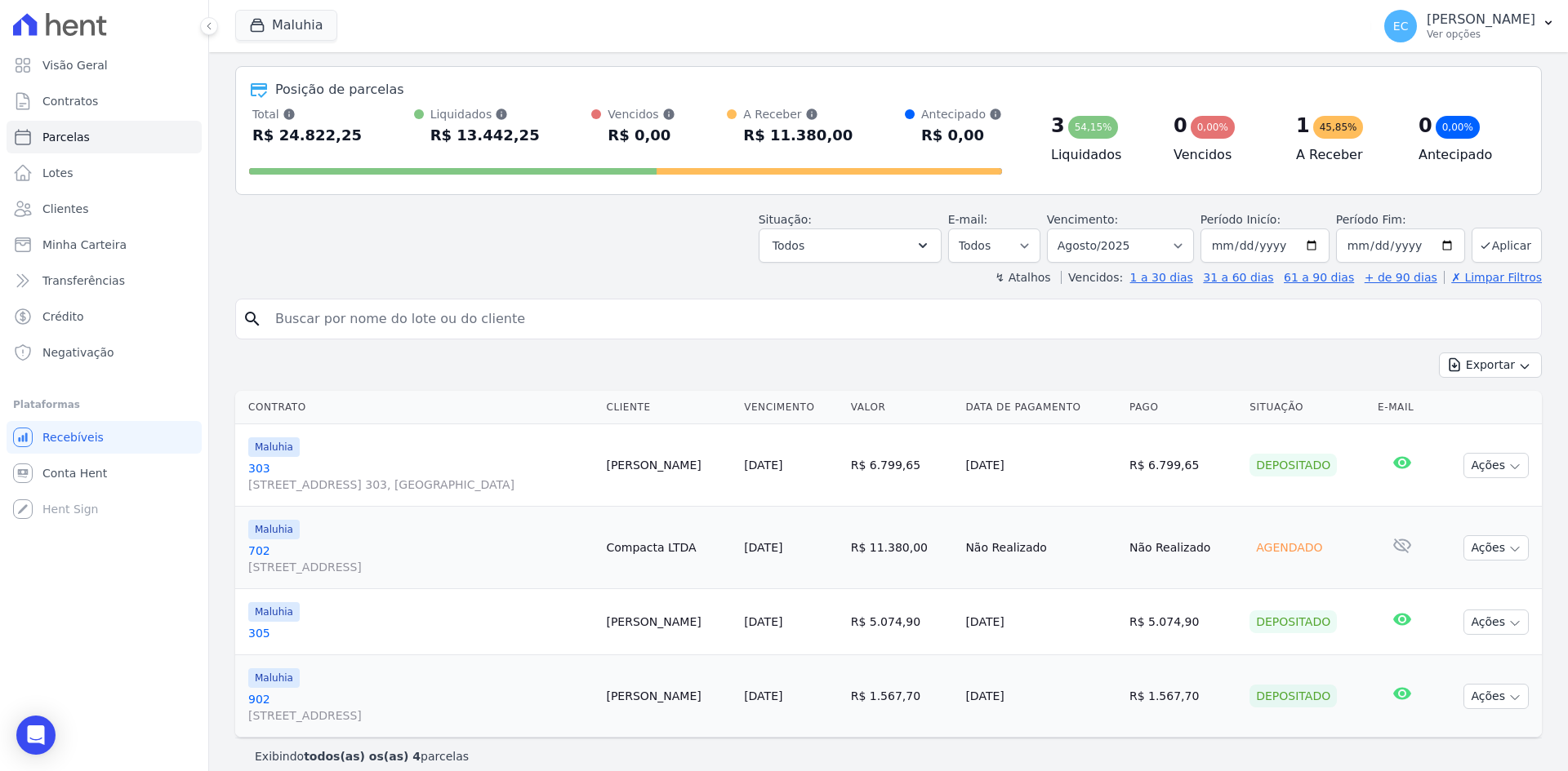
scroll to position [78, 0]
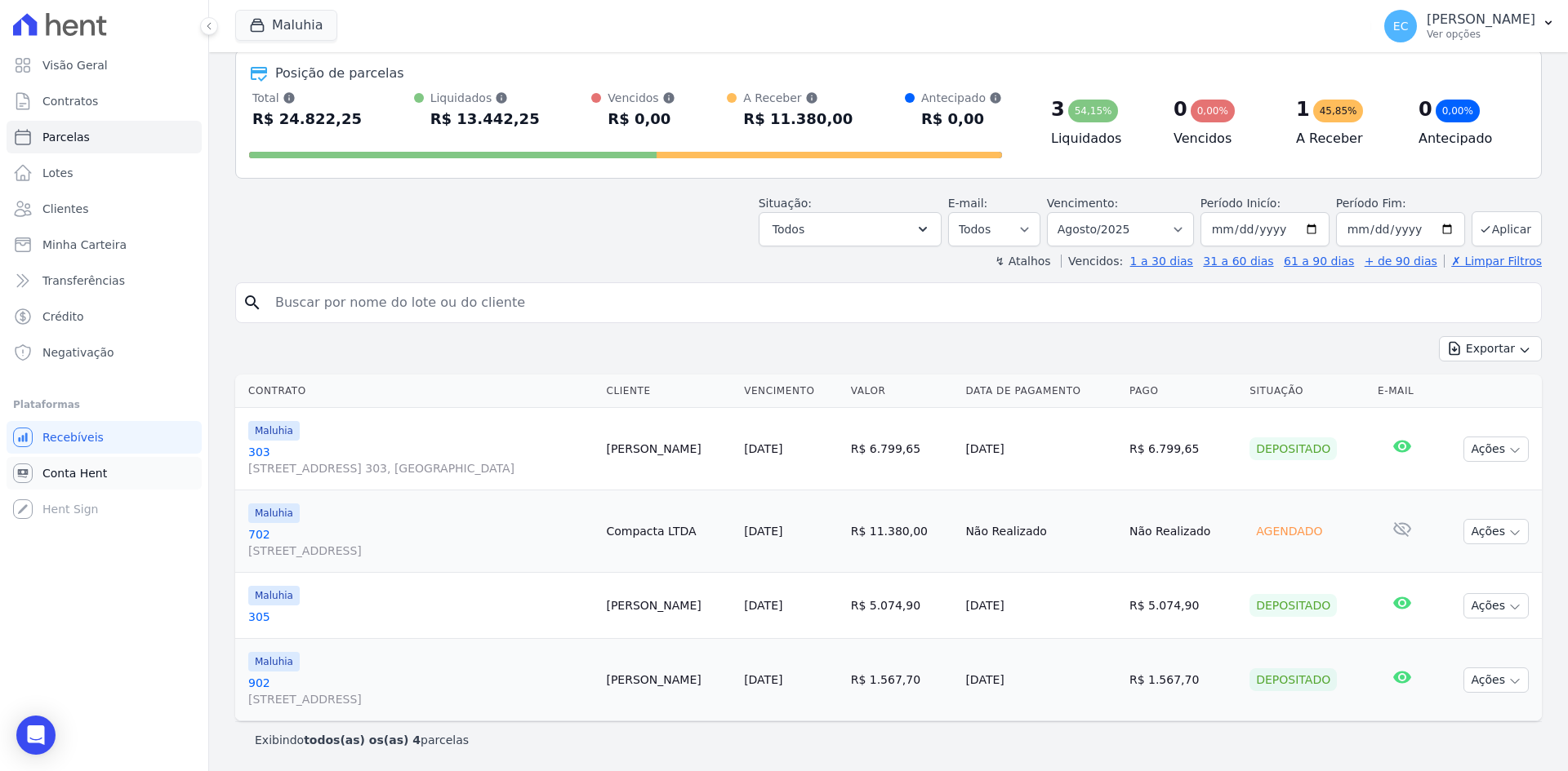
click at [79, 468] on span "Conta Hent" at bounding box center [74, 473] width 64 height 17
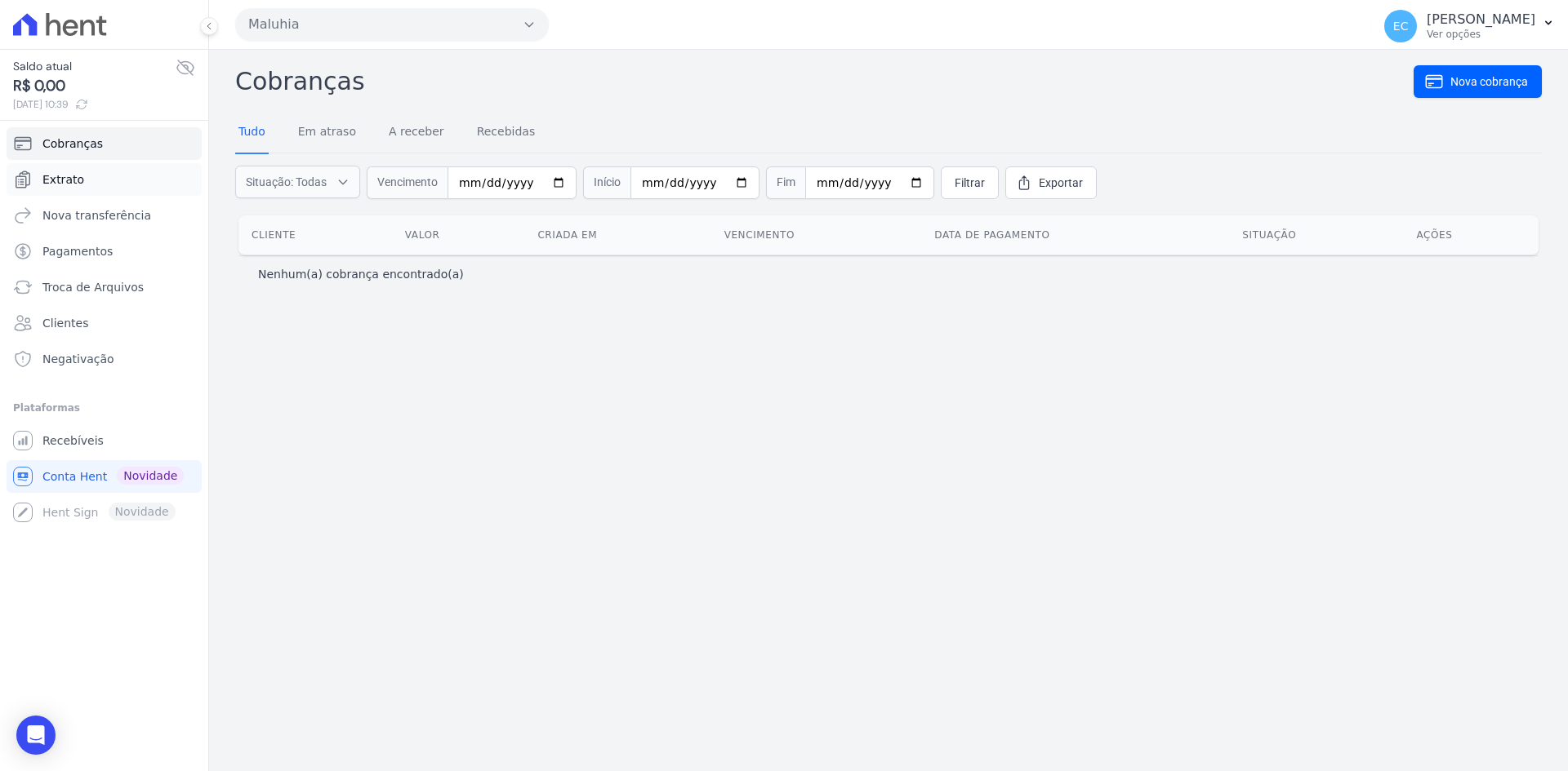
click at [78, 174] on span "Extrato" at bounding box center [63, 180] width 42 height 17
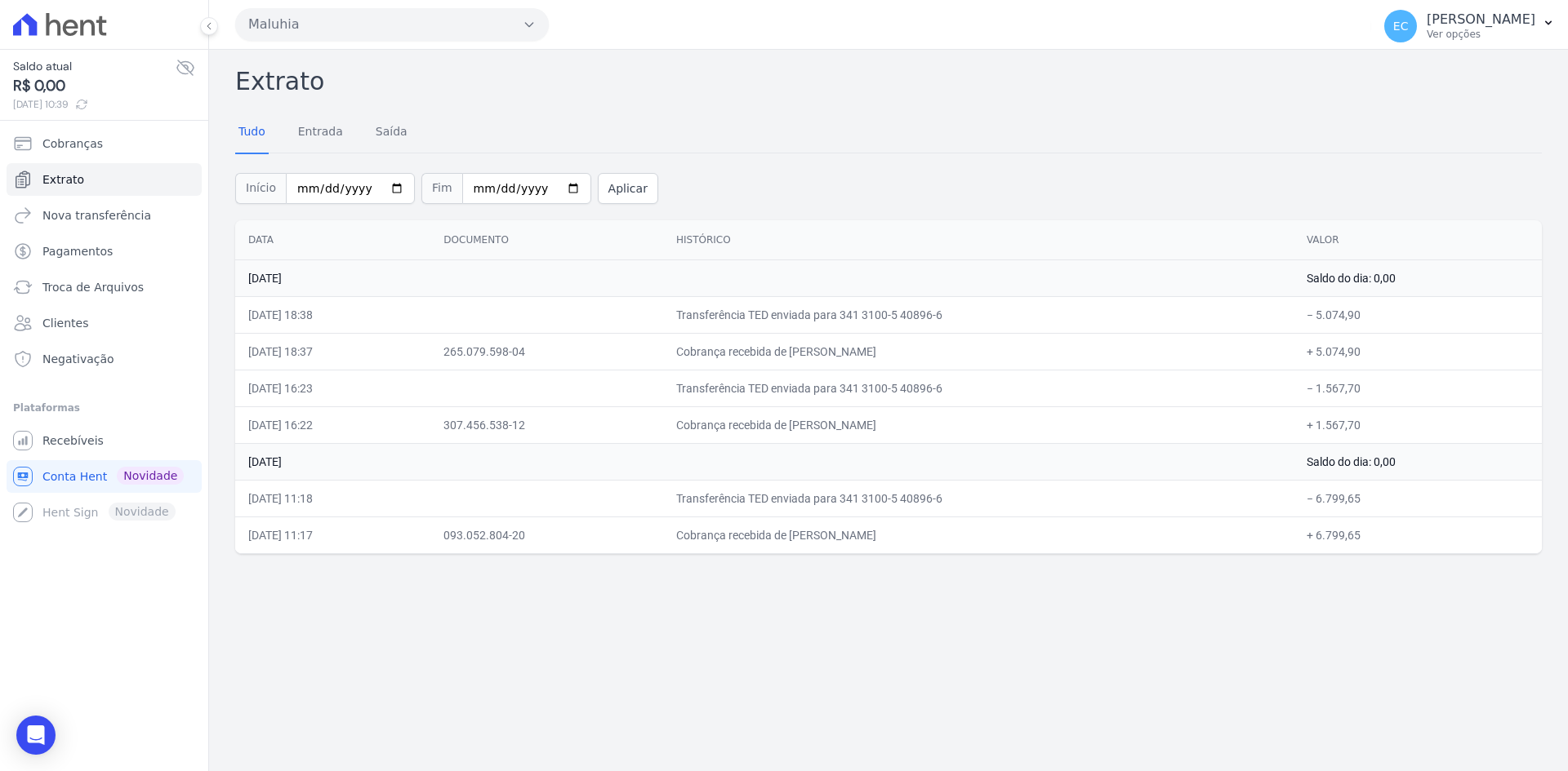
drag, startPoint x: 755, startPoint y: 390, endPoint x: 918, endPoint y: 418, distance: 165.4
click at [918, 418] on tbody "[DATE] Saldo do dia: 0,00 [DATE] 18:38 Transferência TED enviada para 341 3100-…" at bounding box center [888, 406] width 1306 height 293
click at [932, 443] on td "[DATE]" at bounding box center [764, 462] width 1058 height 37
click at [746, 174] on div "Início [DATE] Fim [DATE] Aplicar" at bounding box center [888, 186] width 1306 height 68
drag, startPoint x: 685, startPoint y: 644, endPoint x: 403, endPoint y: 145, distance: 573.2
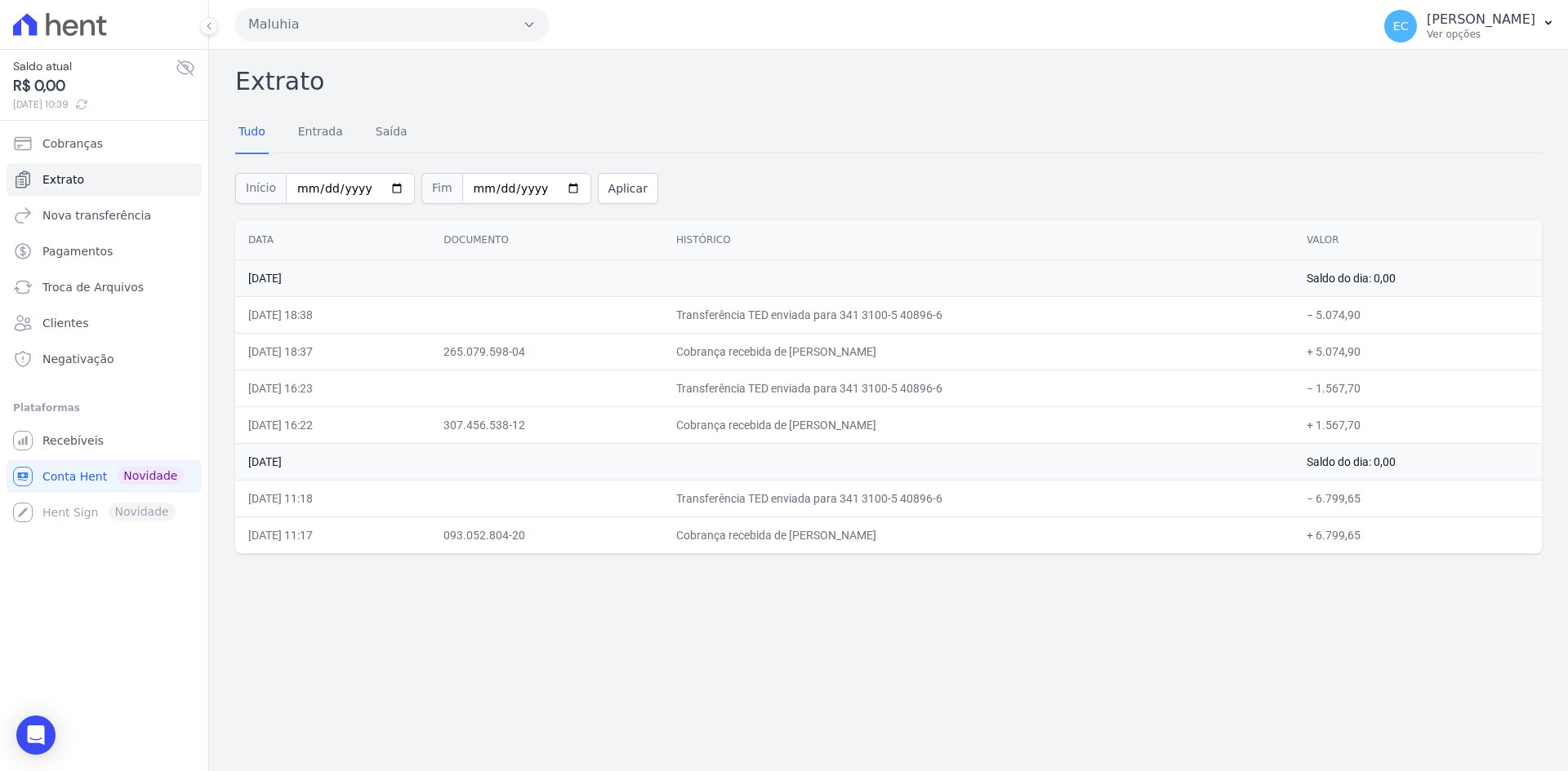
click at [685, 644] on div "Extrato Tudo Entrada [GEOGRAPHIC_DATA] Início [DATE] Fim [DATE] Aplicar Data Do…" at bounding box center [888, 410] width 1359 height 721
click at [730, 572] on div "Extrato Tudo Entrada [GEOGRAPHIC_DATA] Início [DATE] Fim [DATE] Aplicar Data Do…" at bounding box center [888, 410] width 1359 height 721
click at [698, 621] on div "Extrato Tudo Entrada [GEOGRAPHIC_DATA] Início [DATE] Fim [DATE] Aplicar Data Do…" at bounding box center [888, 410] width 1359 height 721
click at [89, 443] on span "Recebíveis" at bounding box center [73, 441] width 61 height 17
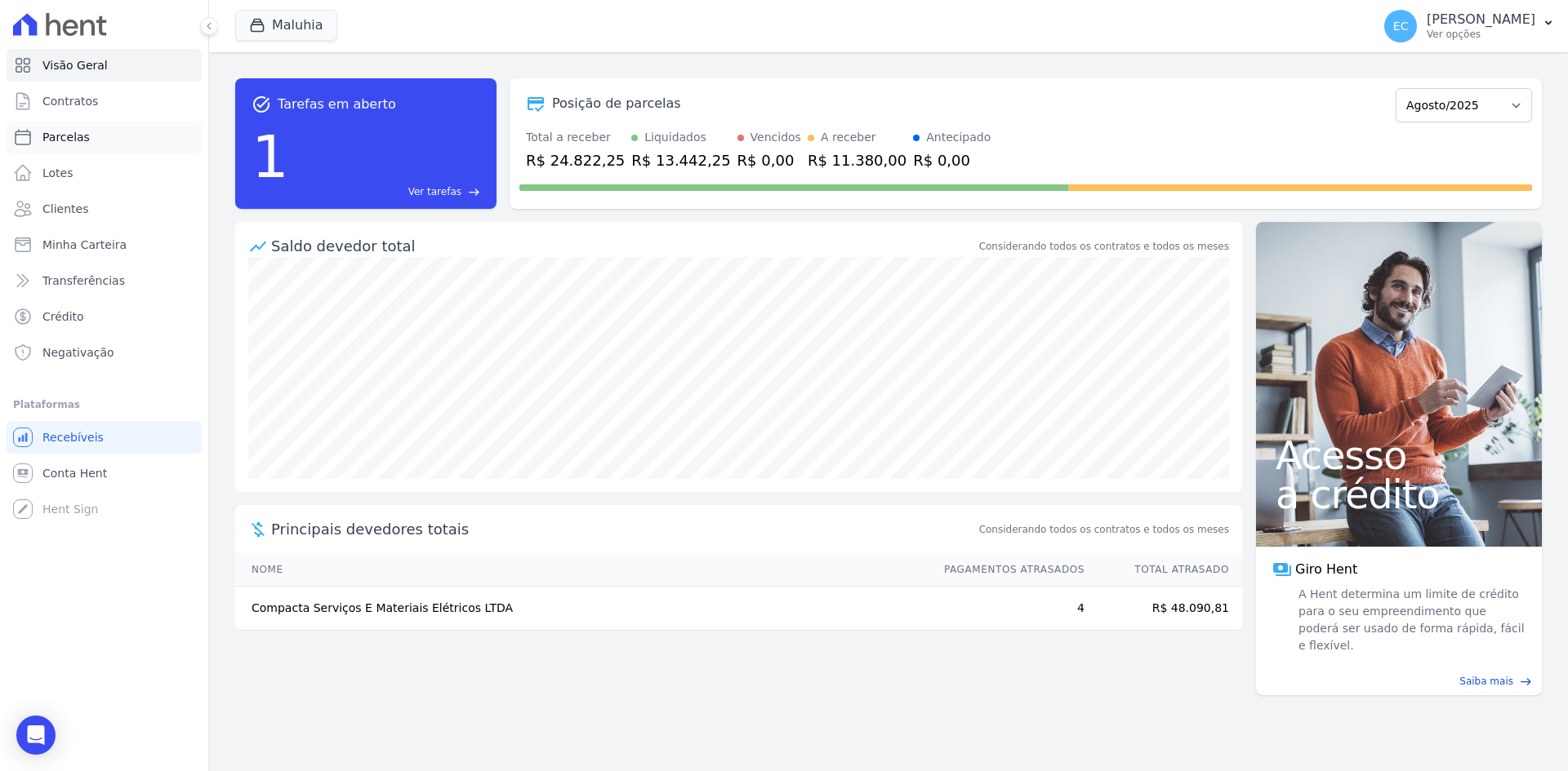
click at [103, 139] on link "Parcelas" at bounding box center [104, 137] width 195 height 33
select select
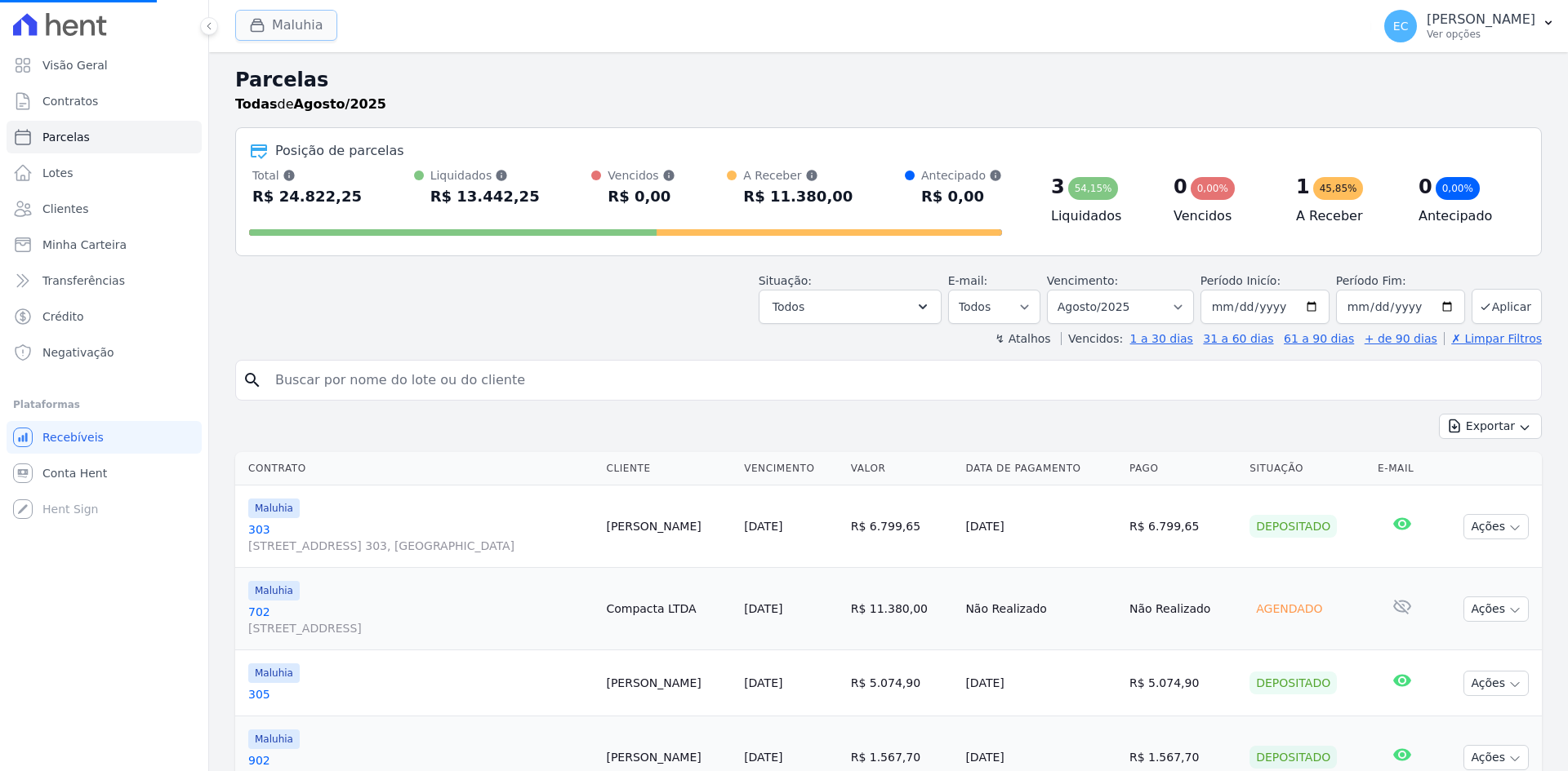
click at [247, 26] on button "Maluhia" at bounding box center [286, 25] width 102 height 31
select select
click at [273, 25] on button "Maluhia" at bounding box center [286, 25] width 102 height 31
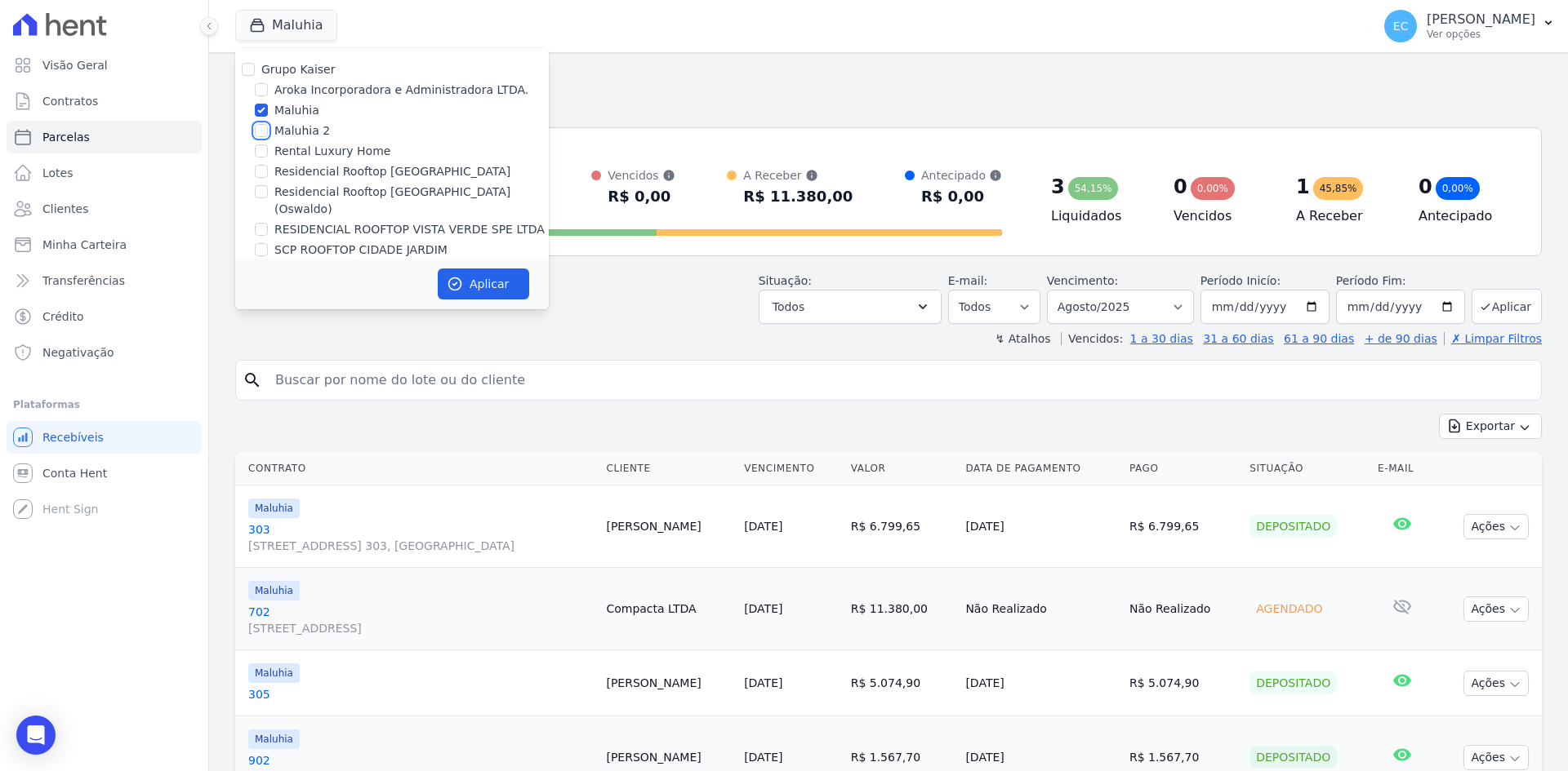
click at [262, 128] on input "Maluhia 2" at bounding box center [261, 131] width 13 height 13
checkbox input "true"
click at [263, 108] on input "Maluhia" at bounding box center [261, 110] width 13 height 13
checkbox input "false"
click at [483, 286] on button "Aplicar" at bounding box center [484, 283] width 92 height 31
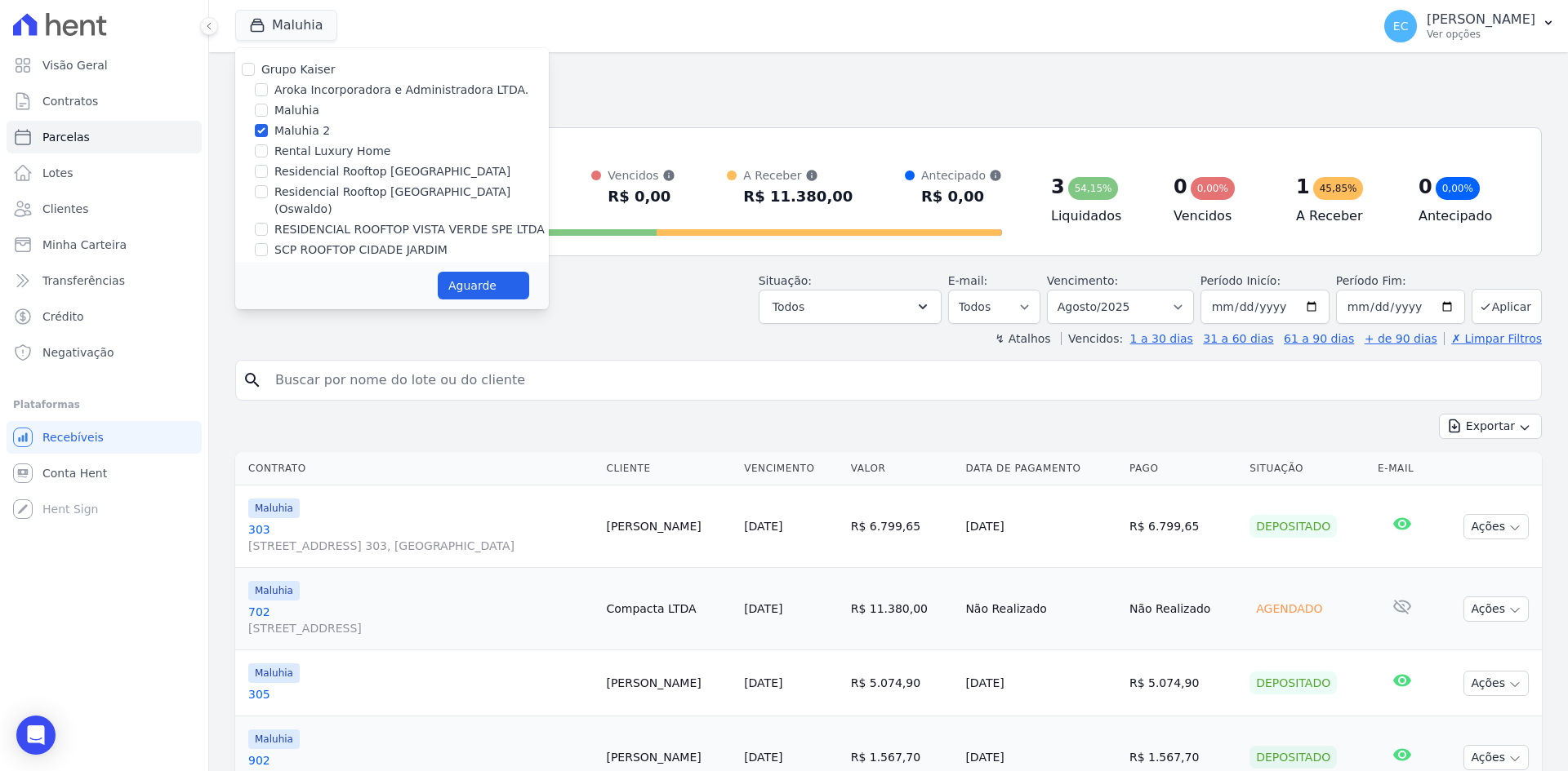
select select
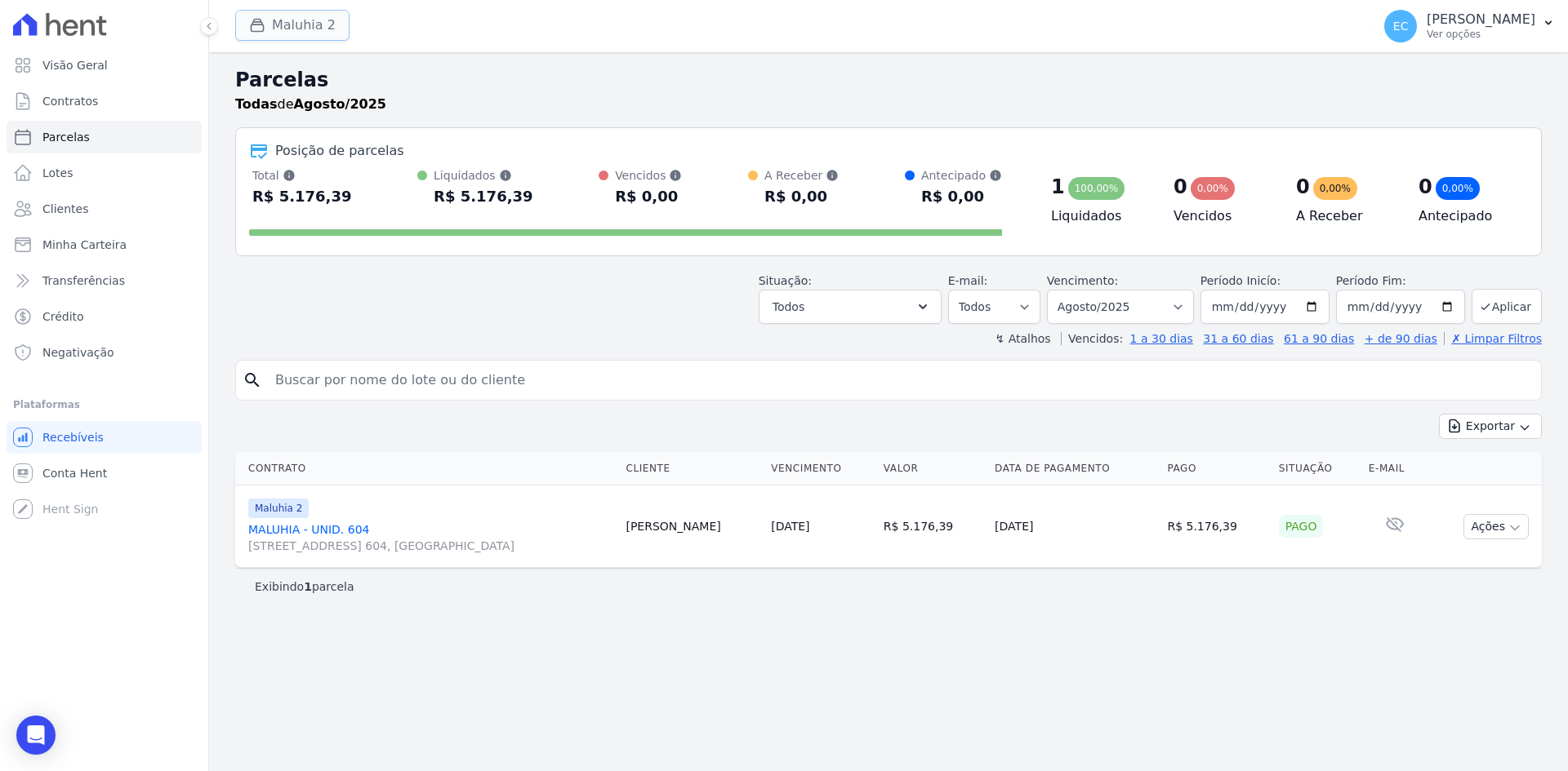
click at [253, 33] on icon "button" at bounding box center [258, 26] width 17 height 17
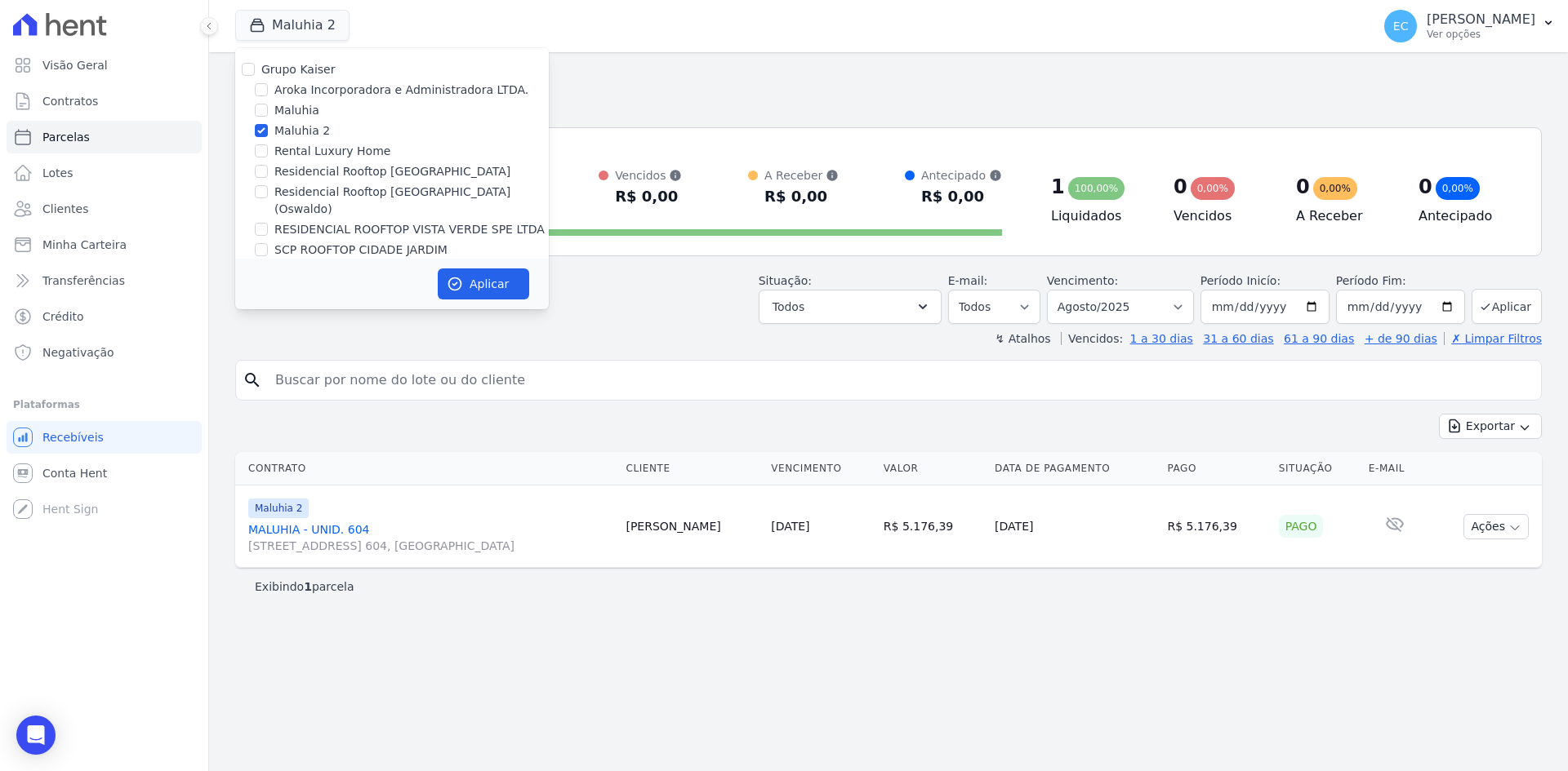
click at [252, 221] on div "RESIDENCIAL ROOFTOP VISTA VERDE SPE LTDA" at bounding box center [392, 229] width 314 height 18
click at [266, 223] on input "RESIDENCIAL ROOFTOP VISTA VERDE SPE LTDA" at bounding box center [261, 229] width 13 height 13
checkbox input "true"
click at [260, 135] on input "Maluhia 2" at bounding box center [261, 131] width 13 height 13
checkbox input "false"
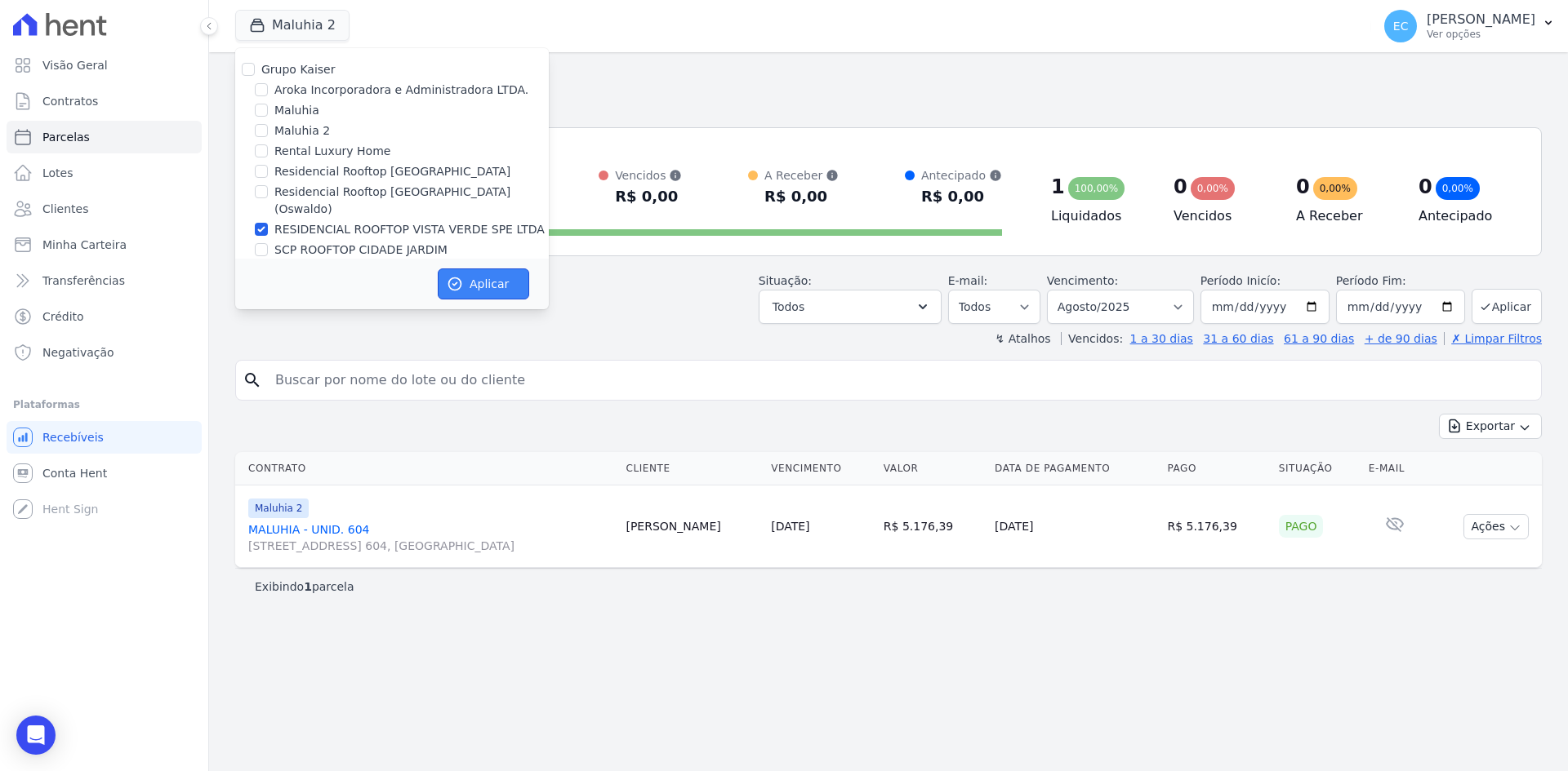
click at [518, 289] on button "Aplicar" at bounding box center [484, 283] width 92 height 31
select select
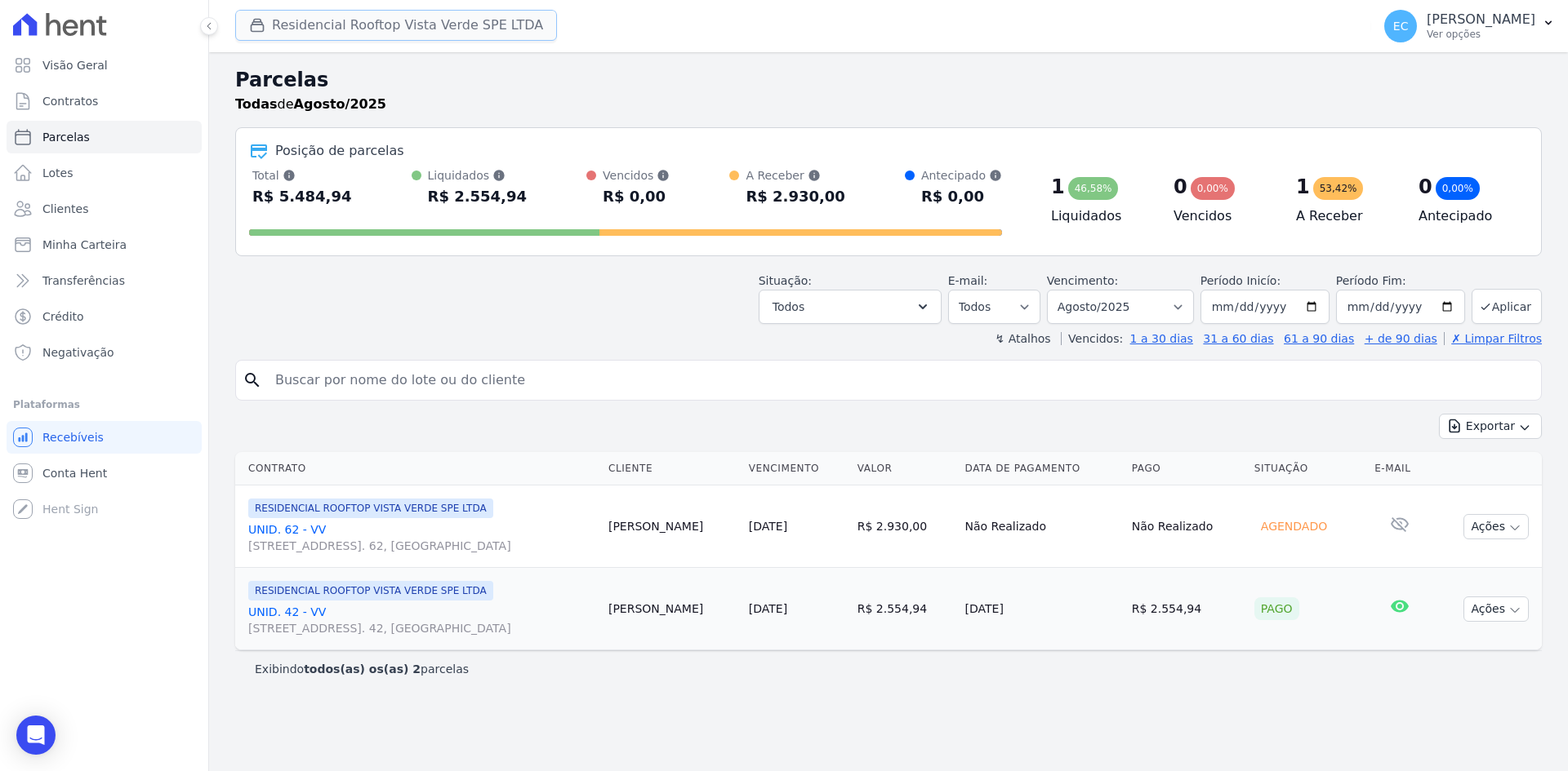
click at [276, 29] on button "Residencial Rooftop Vista Verde SPE LTDA" at bounding box center [396, 25] width 322 height 31
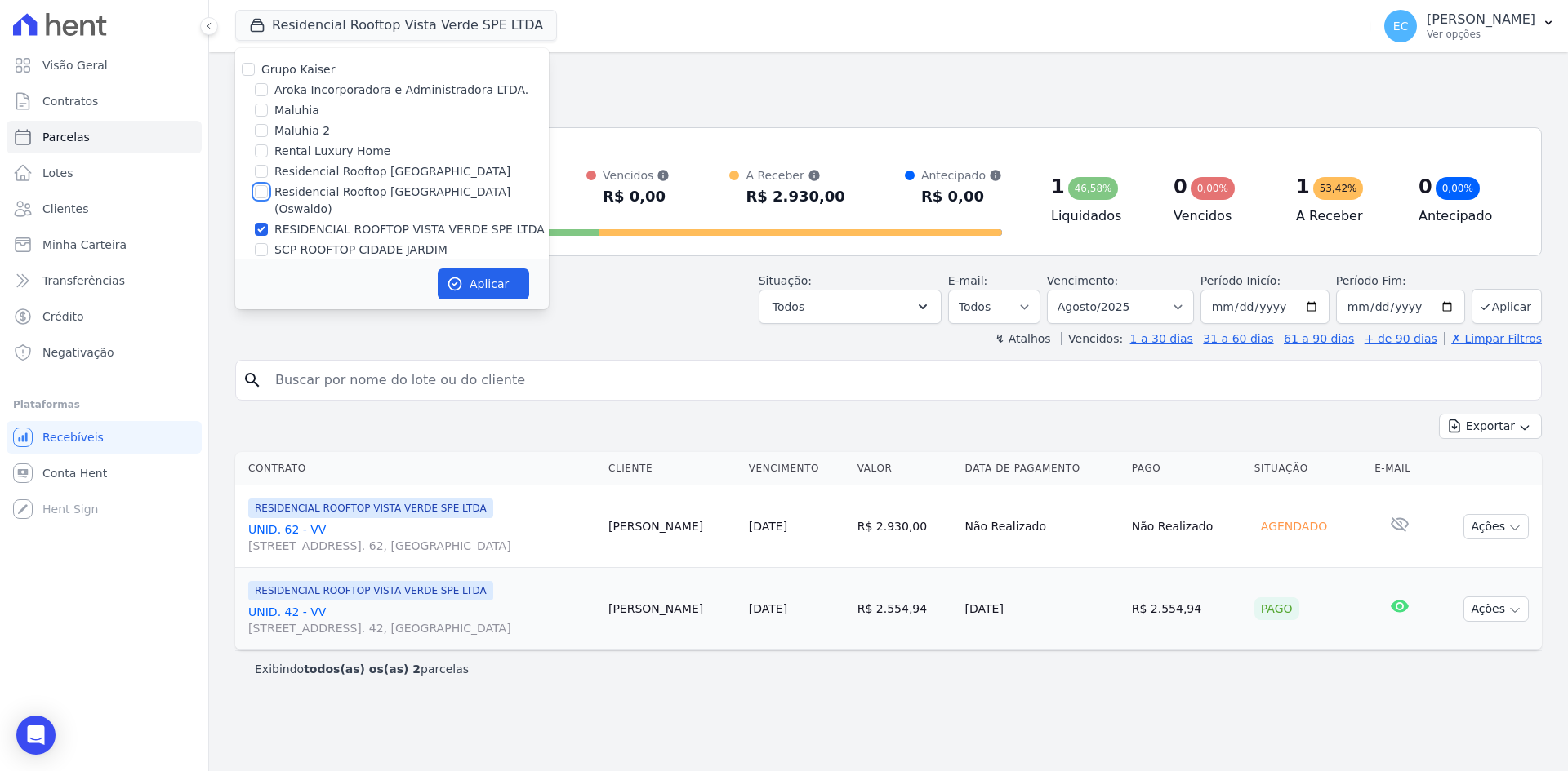
drag, startPoint x: 262, startPoint y: 191, endPoint x: 258, endPoint y: 213, distance: 22.4
click at [261, 196] on input "Residencial Rooftop [GEOGRAPHIC_DATA] (Oswaldo)" at bounding box center [261, 192] width 13 height 13
checkbox input "true"
click at [258, 223] on input "RESIDENCIAL ROOFTOP VISTA VERDE SPE LTDA" at bounding box center [261, 229] width 13 height 13
checkbox input "false"
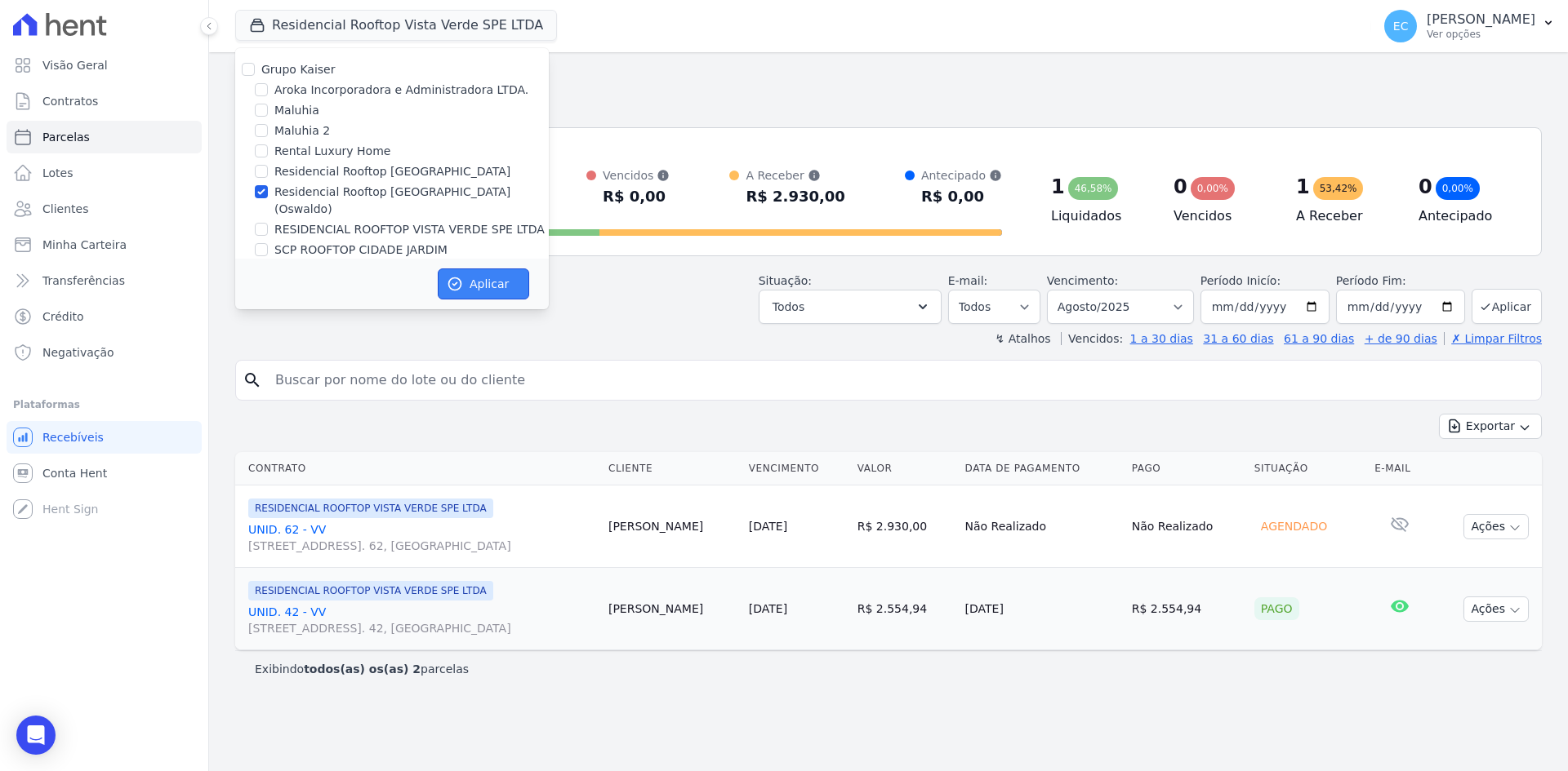
click at [465, 276] on button "Aplicar" at bounding box center [484, 283] width 92 height 31
select select
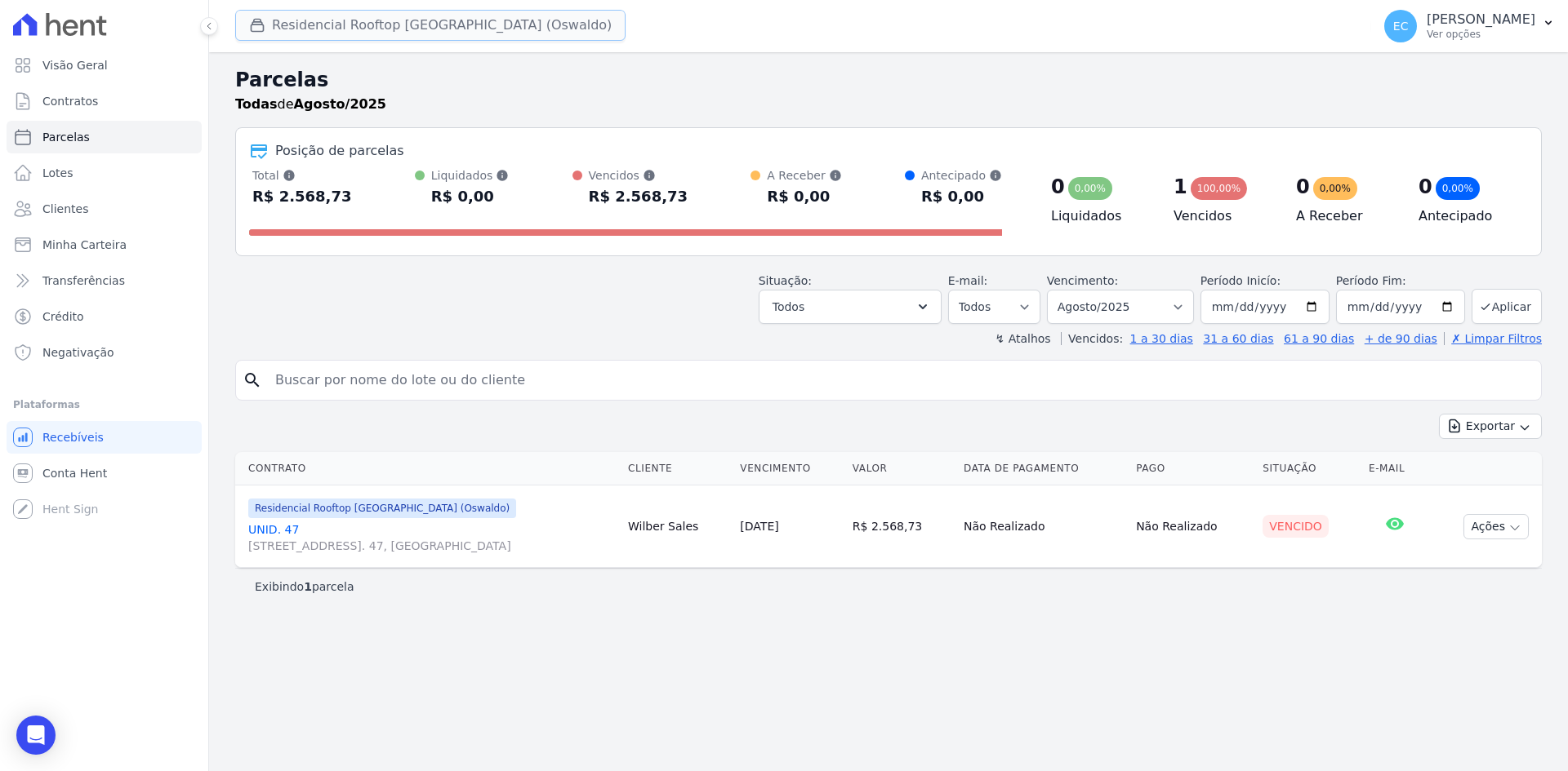
click at [274, 22] on button "Residencial Rooftop [GEOGRAPHIC_DATA] (Oswaldo)" at bounding box center [430, 25] width 390 height 31
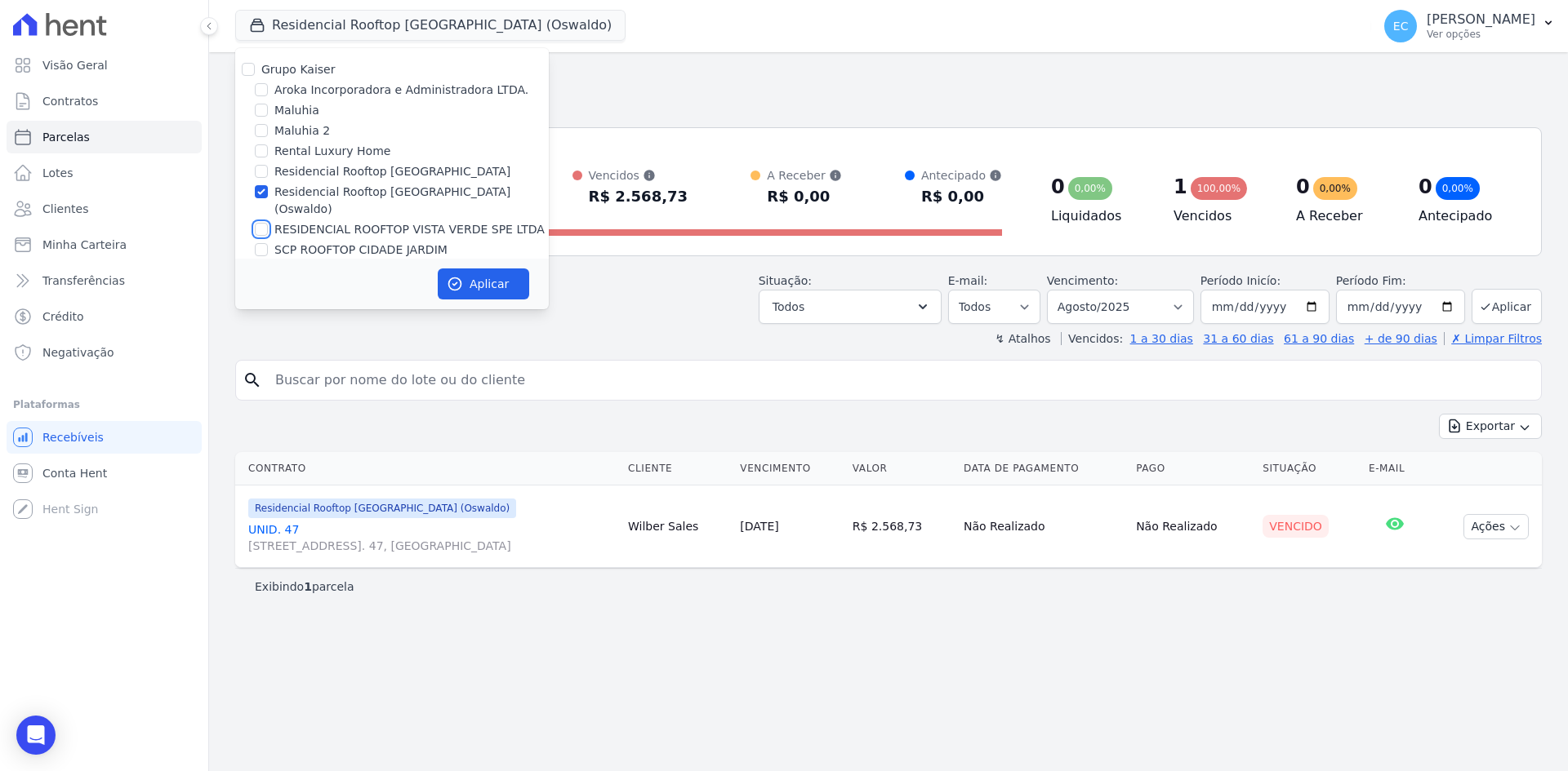
click at [260, 223] on input "RESIDENCIAL ROOFTOP VISTA VERDE SPE LTDA" at bounding box center [261, 229] width 13 height 13
checkbox input "true"
click at [262, 194] on input "Residencial Rooftop [GEOGRAPHIC_DATA] (Oswaldo)" at bounding box center [261, 192] width 13 height 13
checkbox input "false"
click at [461, 271] on button "Aplicar" at bounding box center [484, 283] width 92 height 31
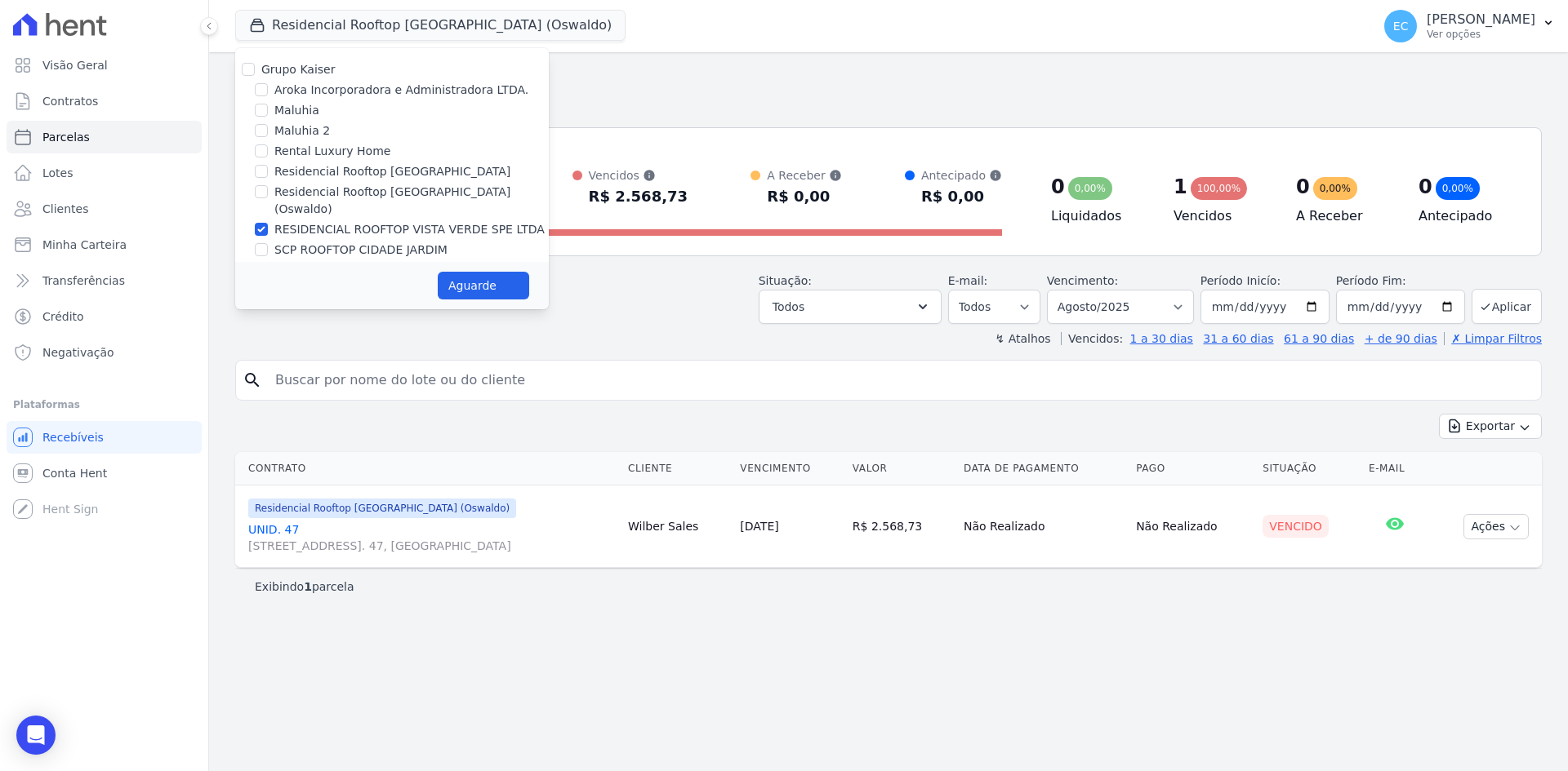
select select
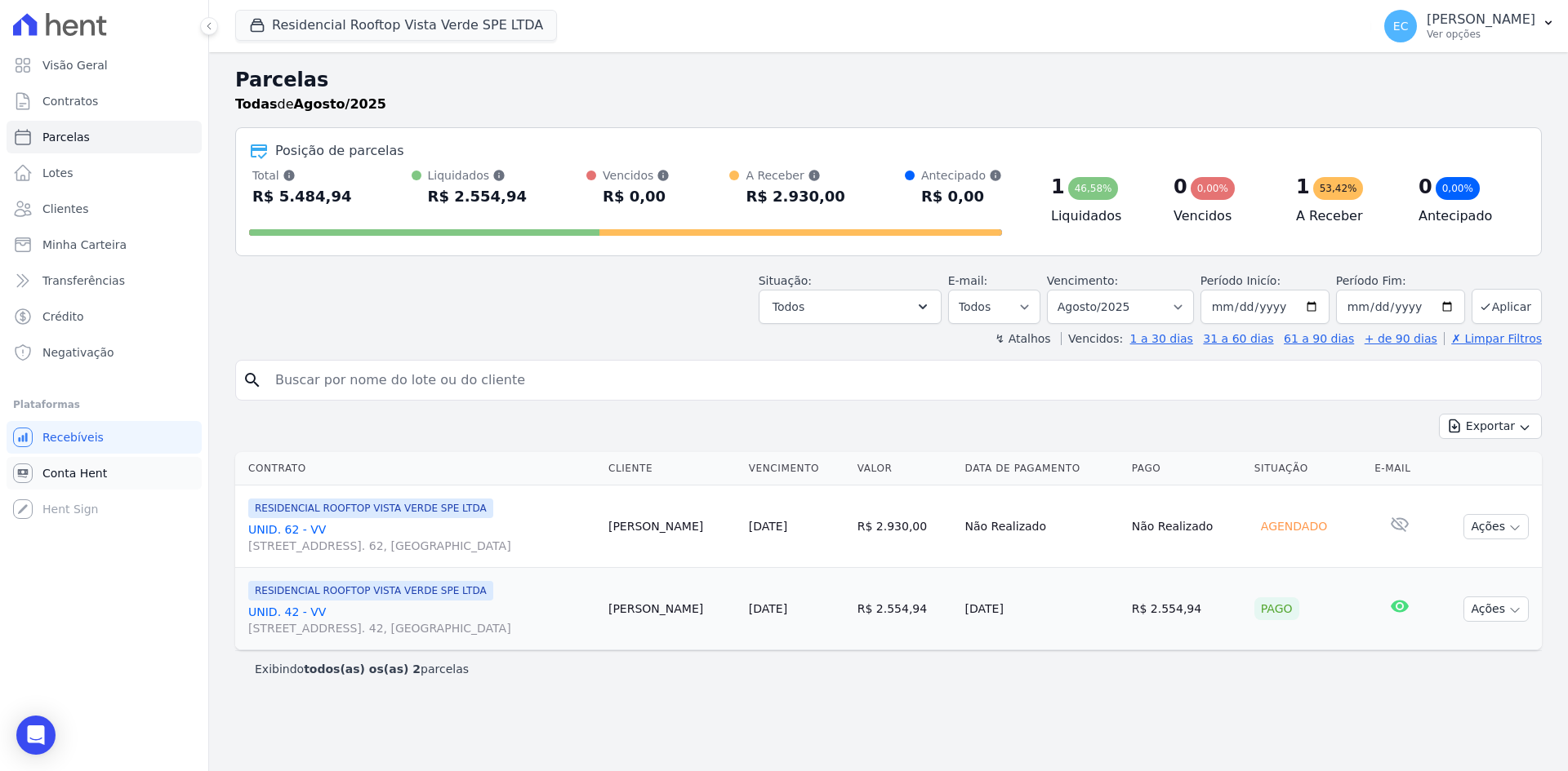
click at [113, 478] on link "Conta Hent" at bounding box center [104, 473] width 195 height 33
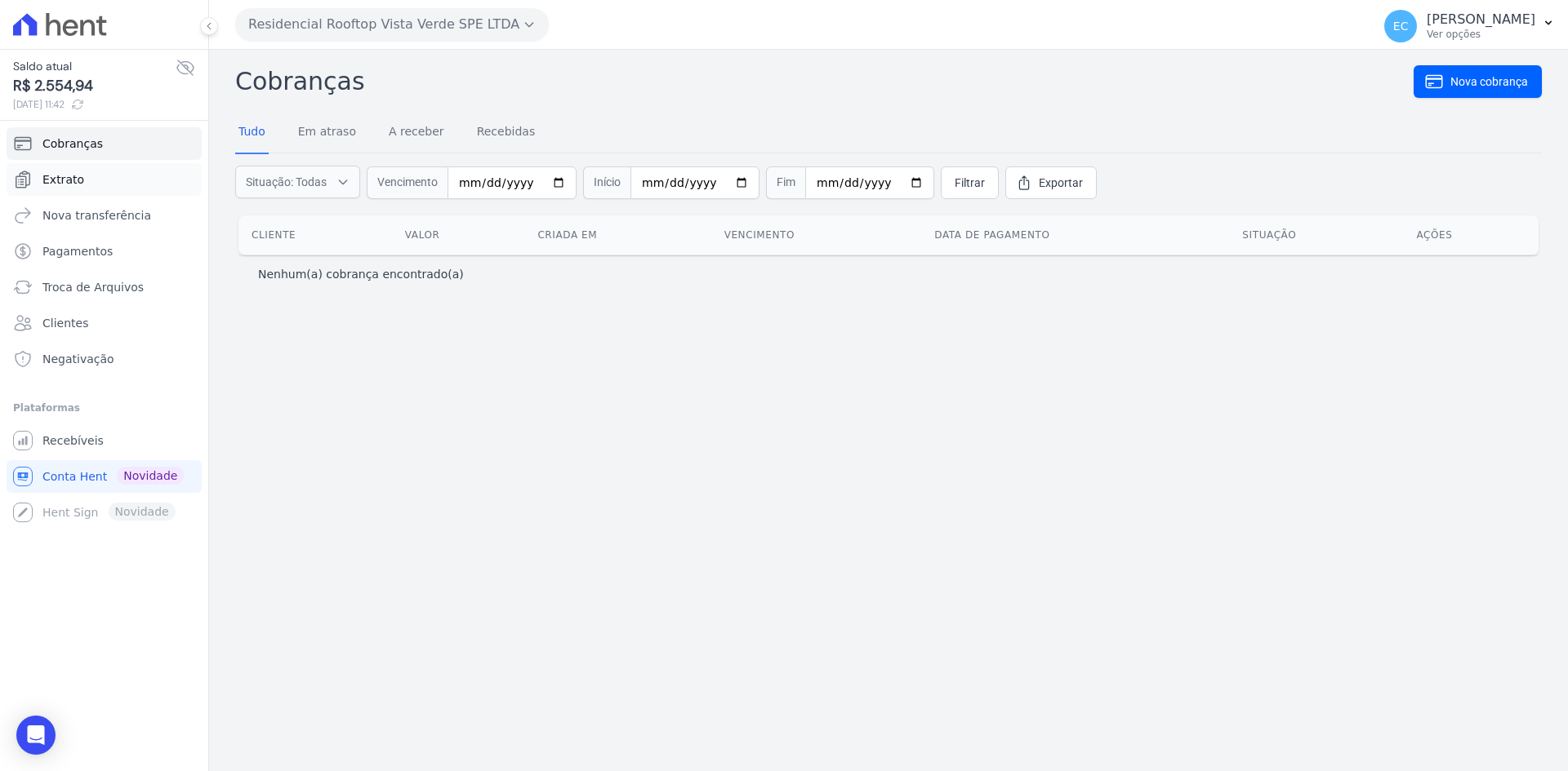
click at [52, 185] on span "Extrato" at bounding box center [63, 180] width 42 height 17
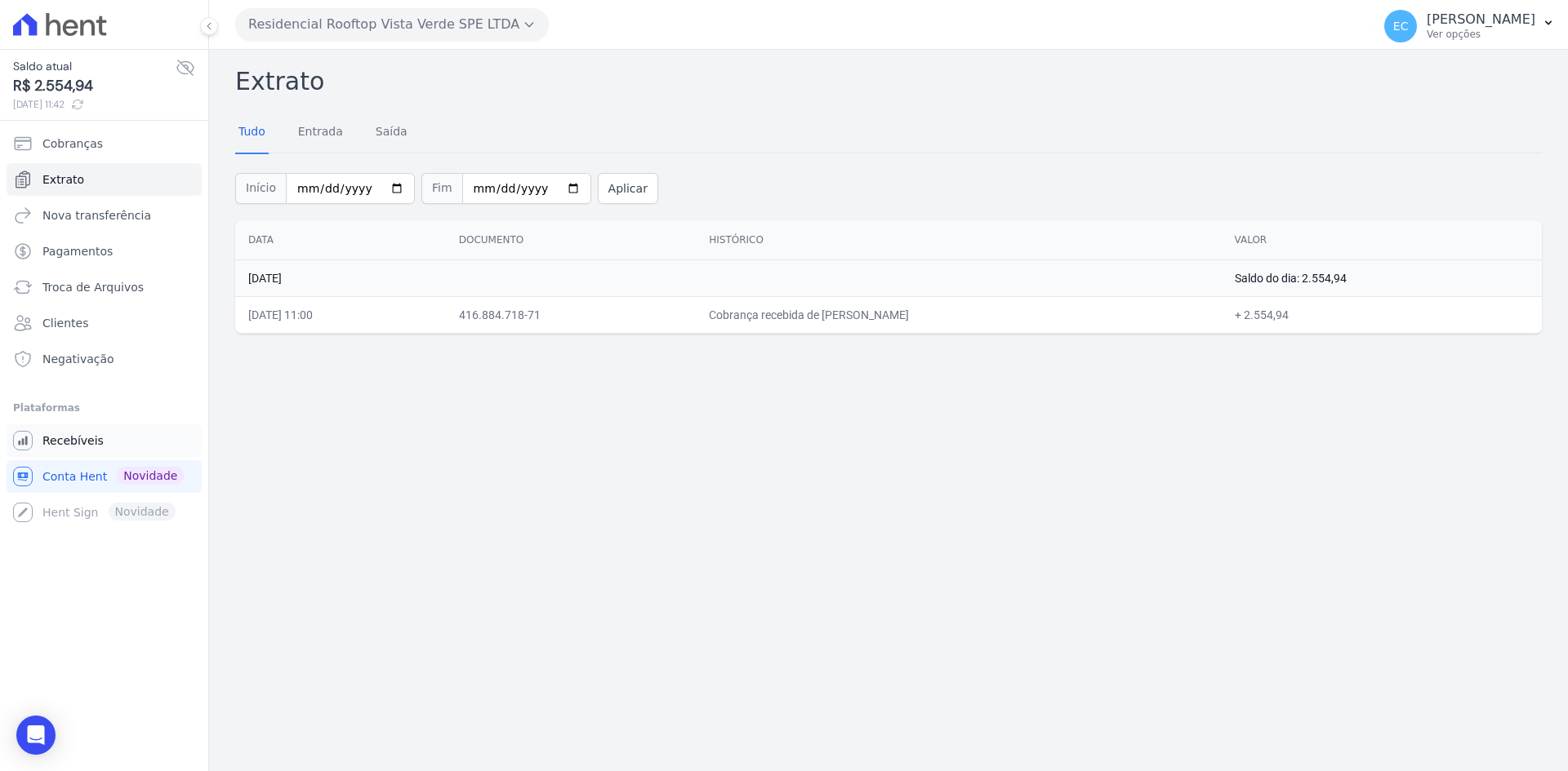
click at [44, 437] on span "Recebíveis" at bounding box center [73, 441] width 61 height 17
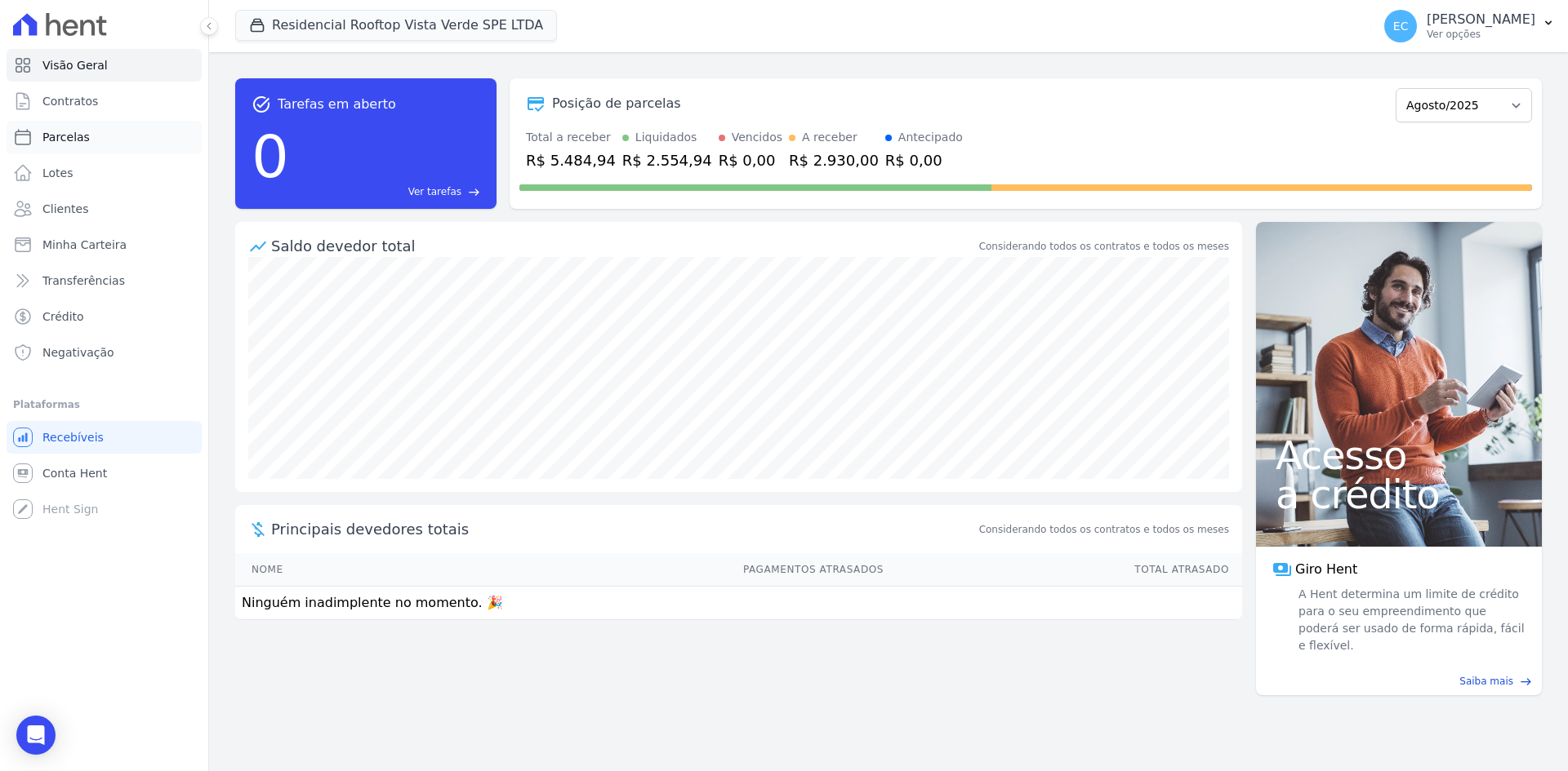
click at [139, 126] on link "Parcelas" at bounding box center [104, 137] width 195 height 33
select select
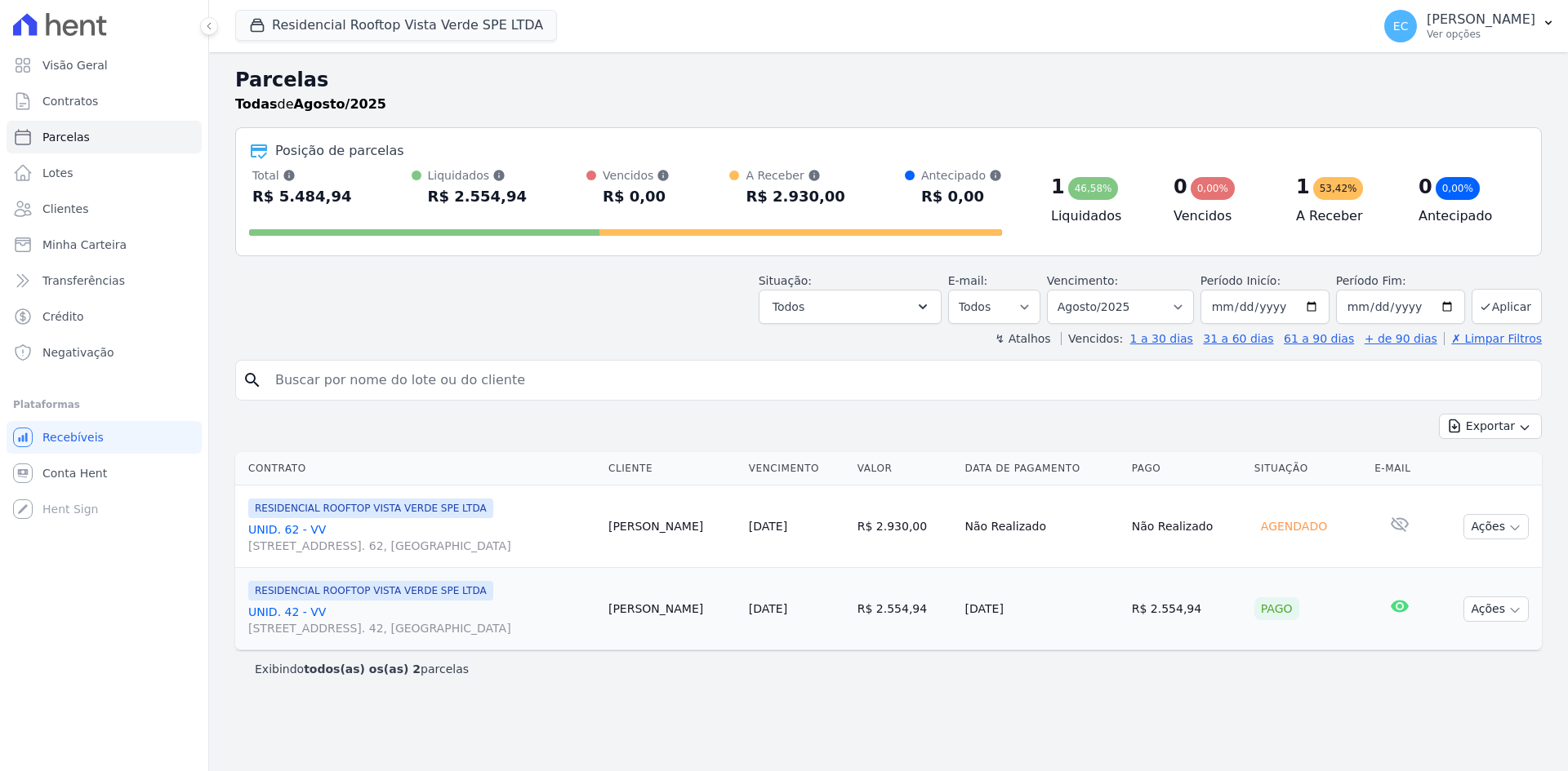
select select
click at [247, 28] on button "Residencial Rooftop Vista Verde SPE LTDA" at bounding box center [396, 25] width 322 height 31
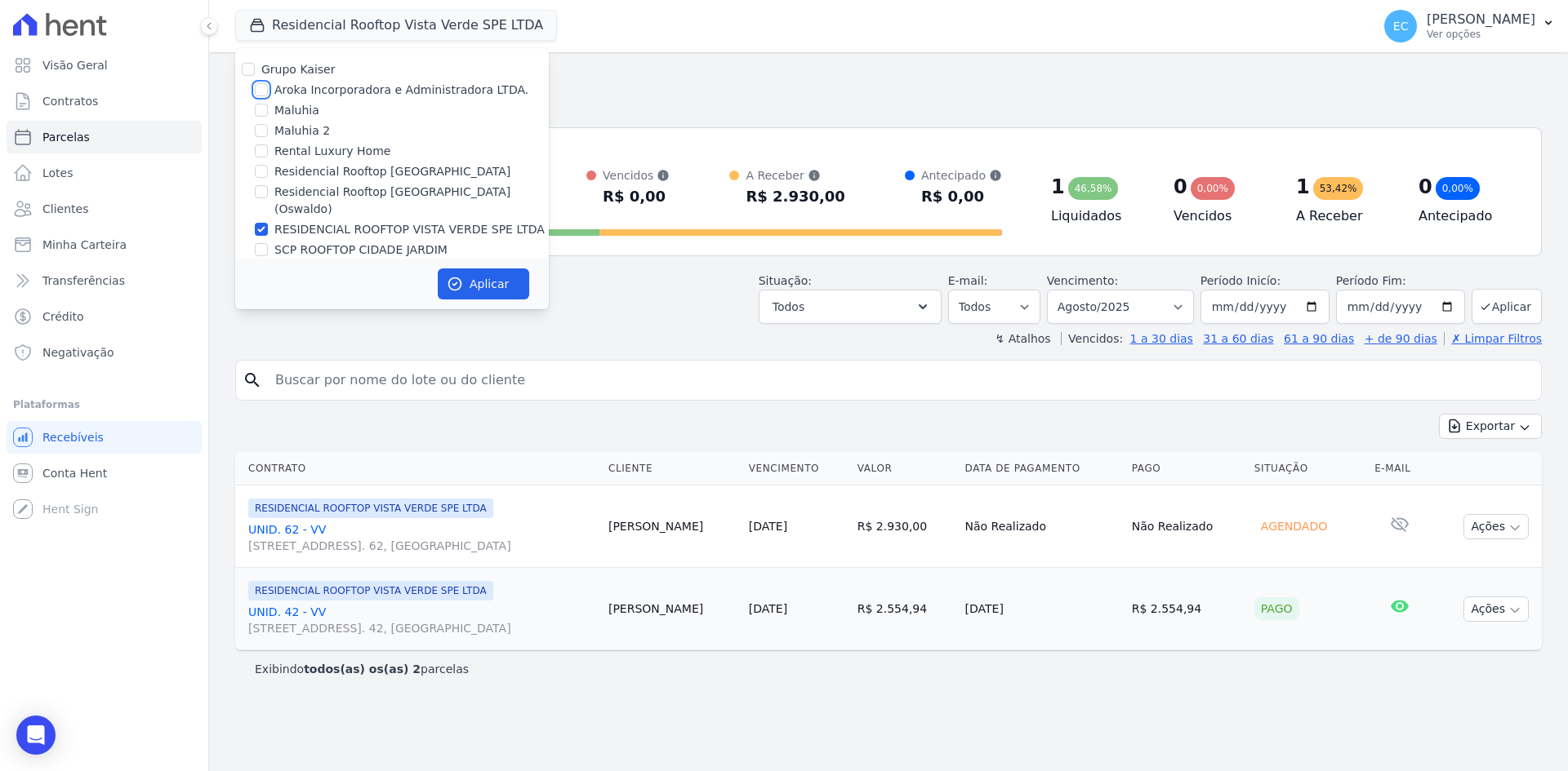
click at [258, 93] on input "Aroka Incorporadora e Administradora LTDA." at bounding box center [261, 90] width 13 height 13
checkbox input "true"
click at [263, 223] on input "RESIDENCIAL ROOFTOP VISTA VERDE SPE LTDA" at bounding box center [261, 229] width 13 height 13
checkbox input "false"
click at [472, 290] on button "Aplicar" at bounding box center [484, 283] width 92 height 31
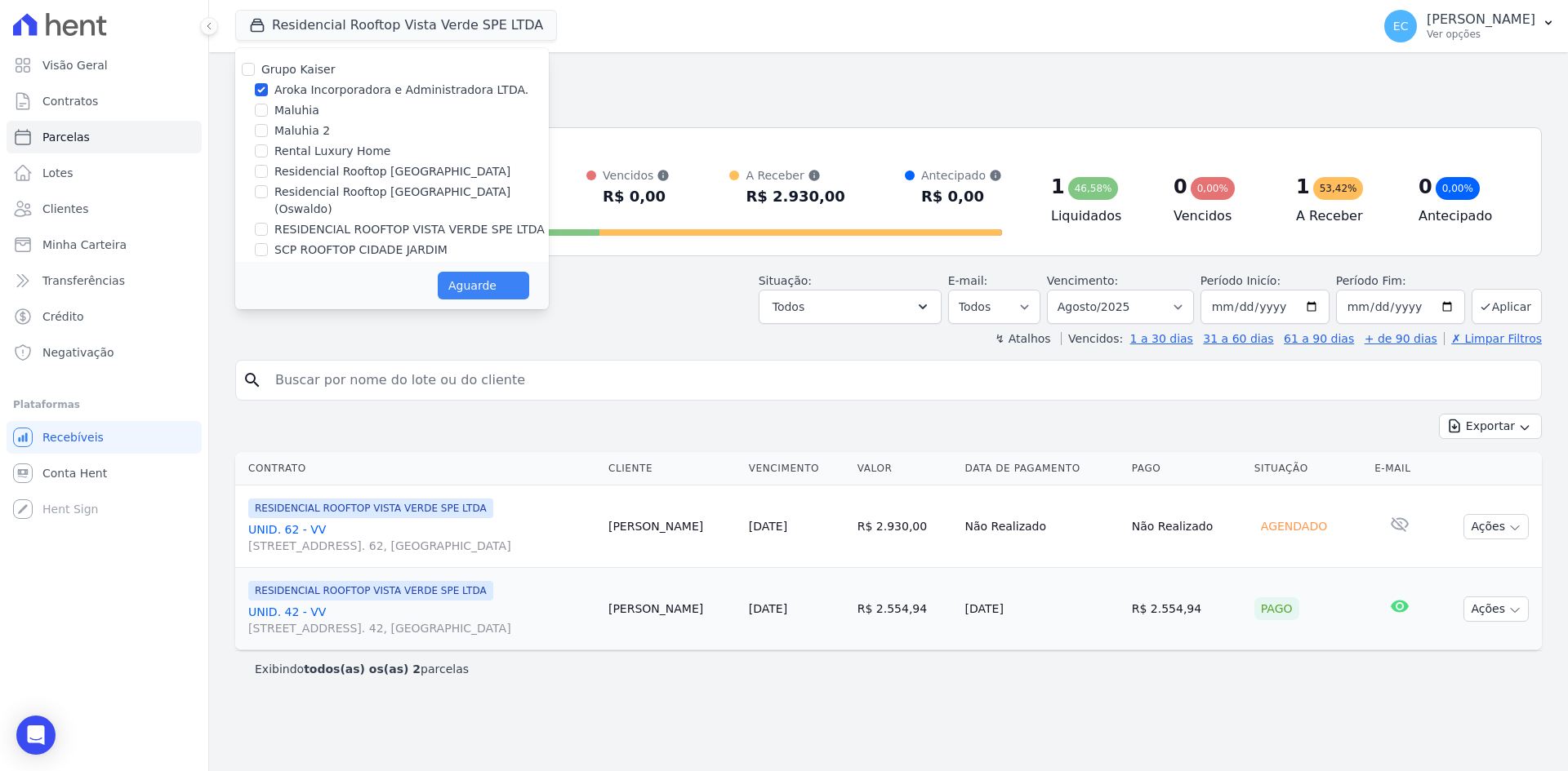
select select
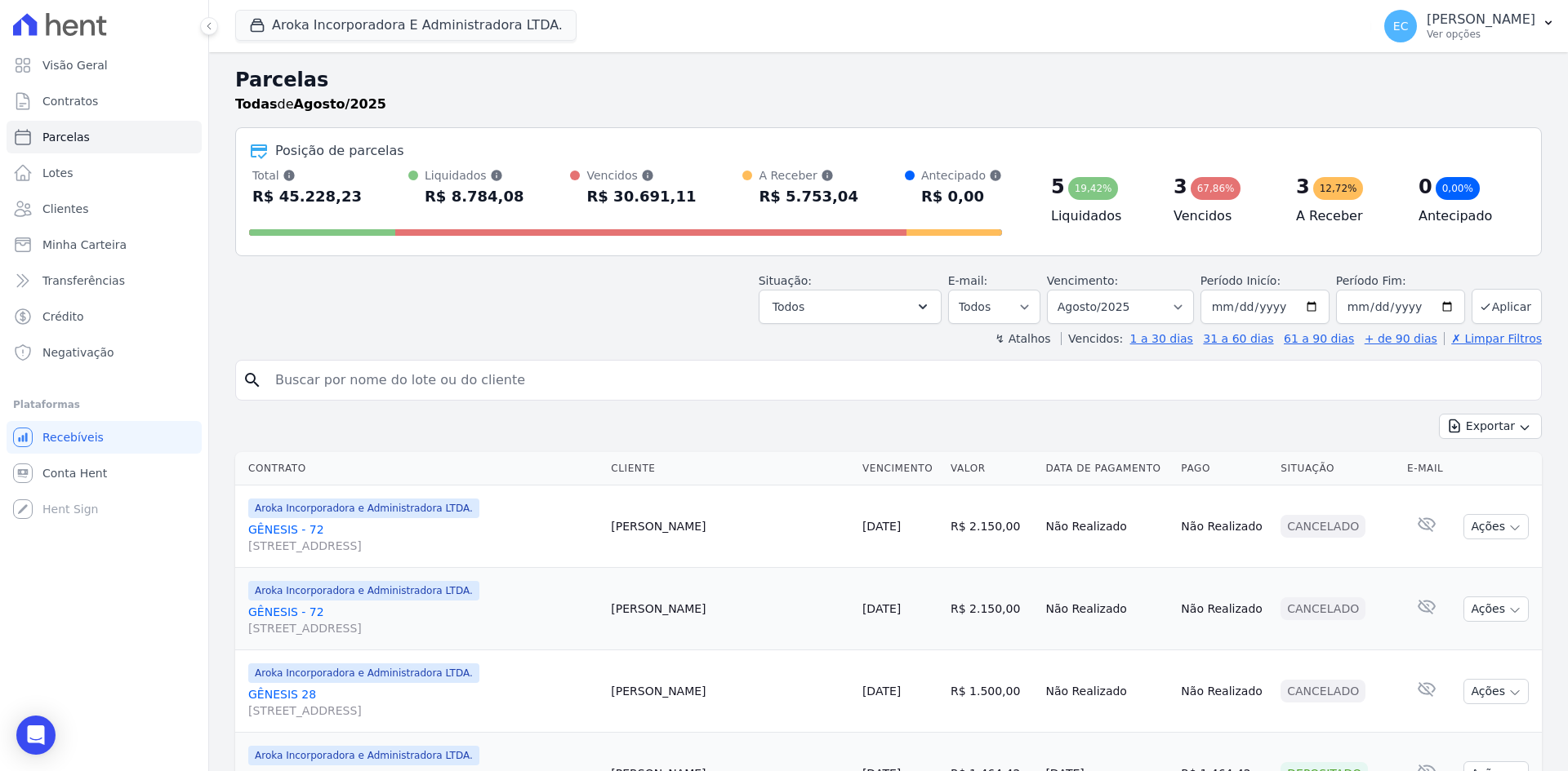
click at [433, 101] on div "Todas de Agosto/2025" at bounding box center [888, 104] width 1306 height 19
